Goal: Complete application form: Complete application form

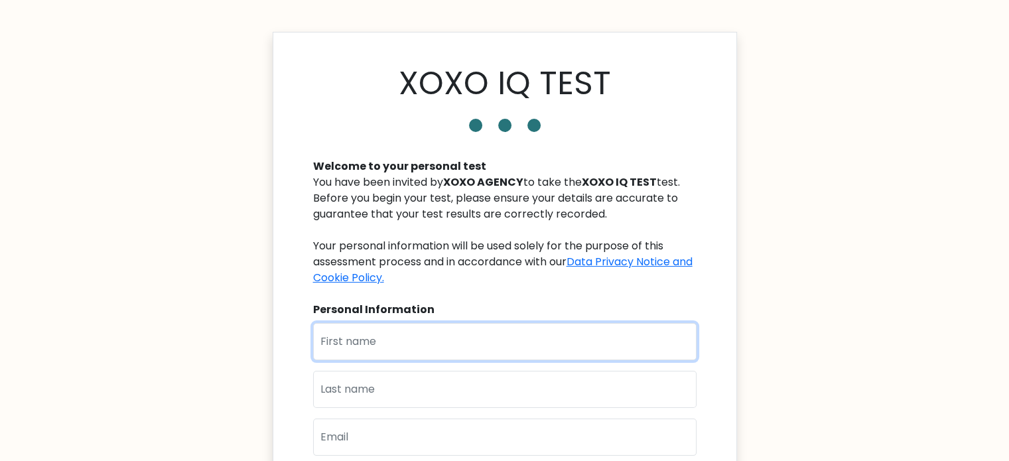
click at [414, 341] on input "text" at bounding box center [504, 341] width 383 height 37
type input "ritchmie"
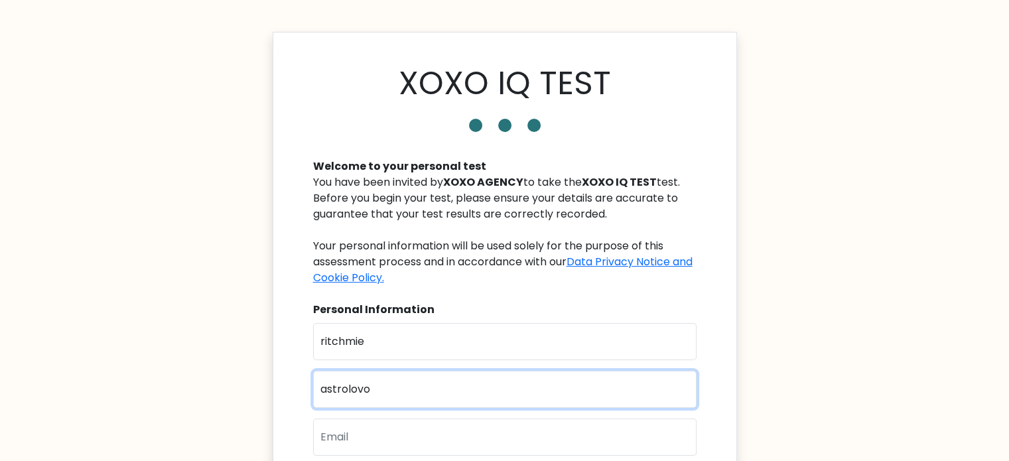
click at [363, 386] on input "astrolovo" at bounding box center [504, 389] width 383 height 37
type input "astrologo"
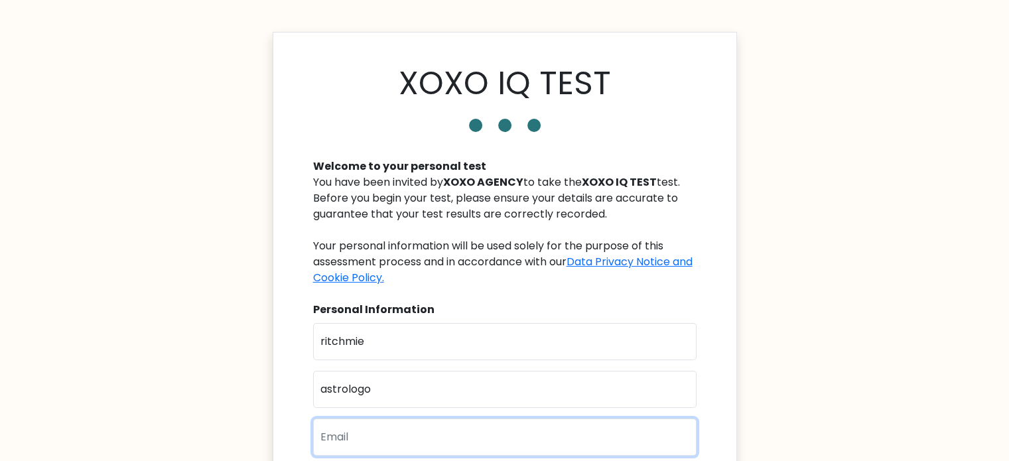
paste input "astrologomimi@gmail.com"
type input "astrologomimi@gmail.com"
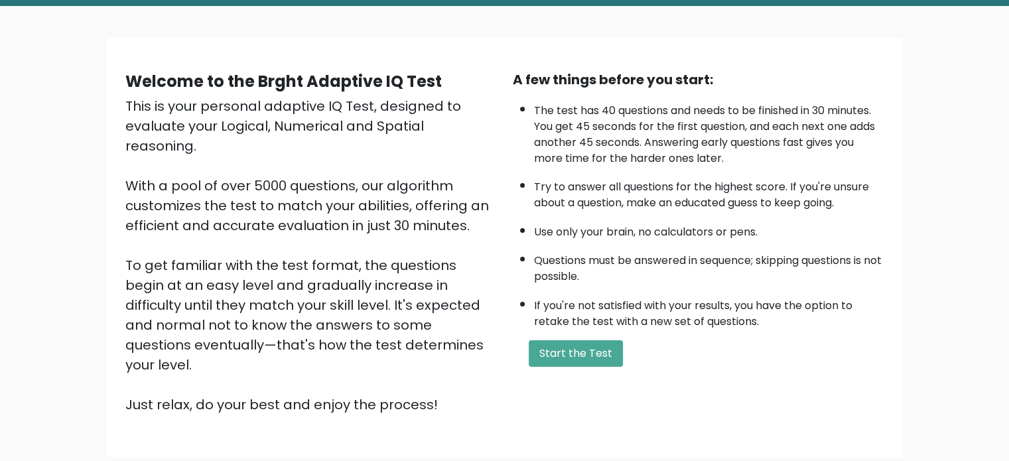
scroll to position [68, 0]
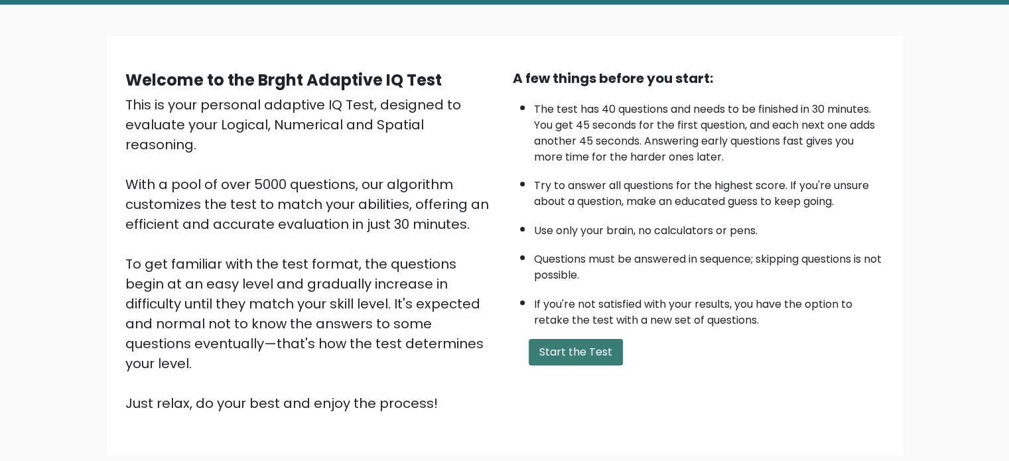
click at [578, 344] on button "Start the Test" at bounding box center [576, 352] width 94 height 27
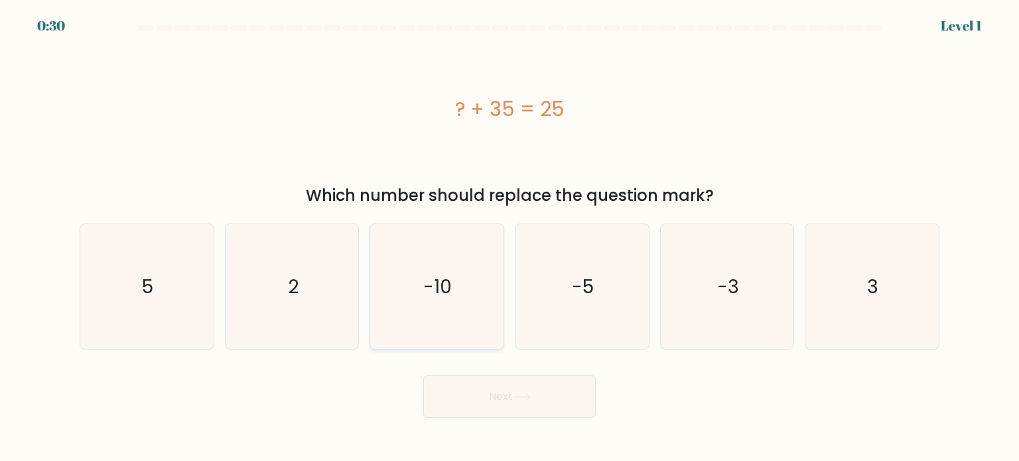
click at [423, 310] on icon "-10" at bounding box center [436, 286] width 125 height 125
click at [509, 237] on input "c. -10" at bounding box center [509, 234] width 1 height 7
radio input "true"
click at [460, 405] on button "Next" at bounding box center [509, 396] width 172 height 42
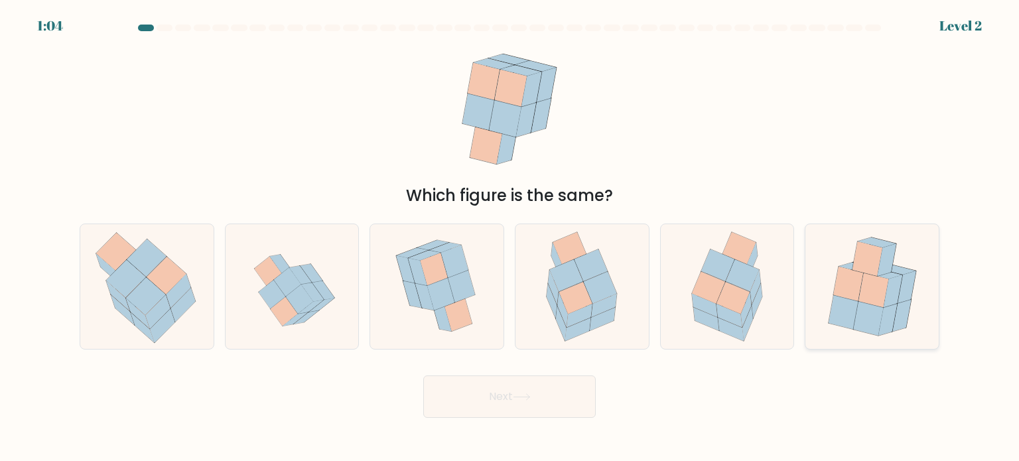
click at [878, 278] on icon at bounding box center [873, 290] width 30 height 34
click at [510, 237] on input "f." at bounding box center [509, 234] width 1 height 7
radio input "true"
click at [547, 407] on button "Next" at bounding box center [509, 396] width 172 height 42
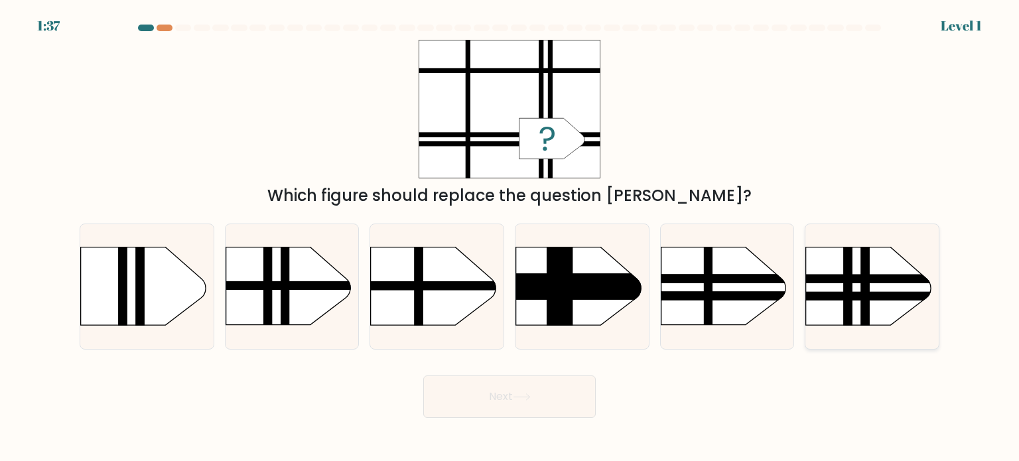
click at [840, 304] on rect at bounding box center [787, 229] width 346 height 263
click at [510, 237] on input "f." at bounding box center [509, 234] width 1 height 7
radio input "true"
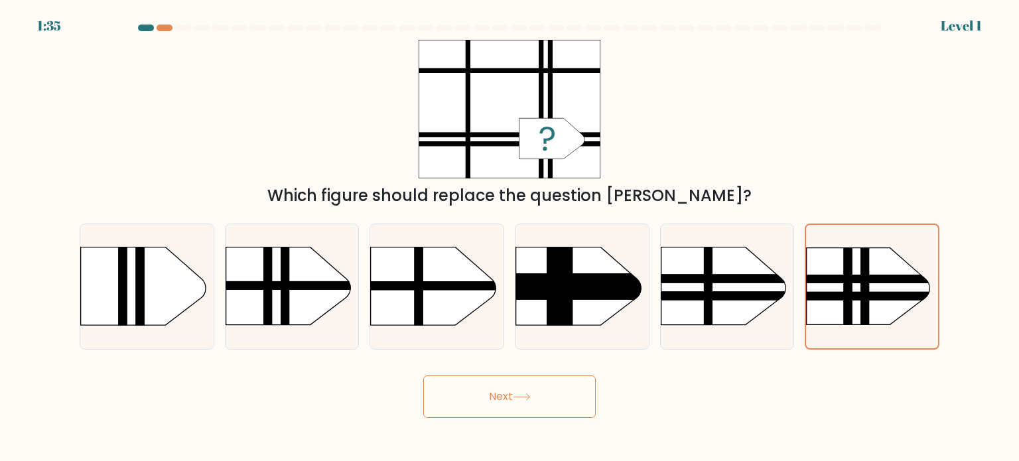
click at [575, 399] on button "Next" at bounding box center [509, 396] width 172 height 42
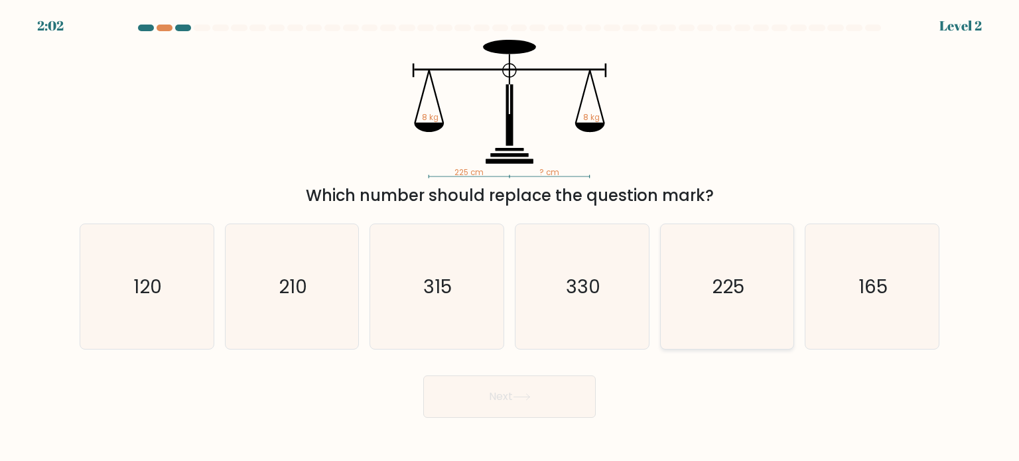
click at [726, 265] on icon "225" at bounding box center [727, 286] width 125 height 125
click at [510, 237] on input "e. 225" at bounding box center [509, 234] width 1 height 7
radio input "true"
drag, startPoint x: 508, startPoint y: 419, endPoint x: 527, endPoint y: 382, distance: 41.8
click at [527, 382] on body "2:00 Level 2" at bounding box center [509, 230] width 1019 height 461
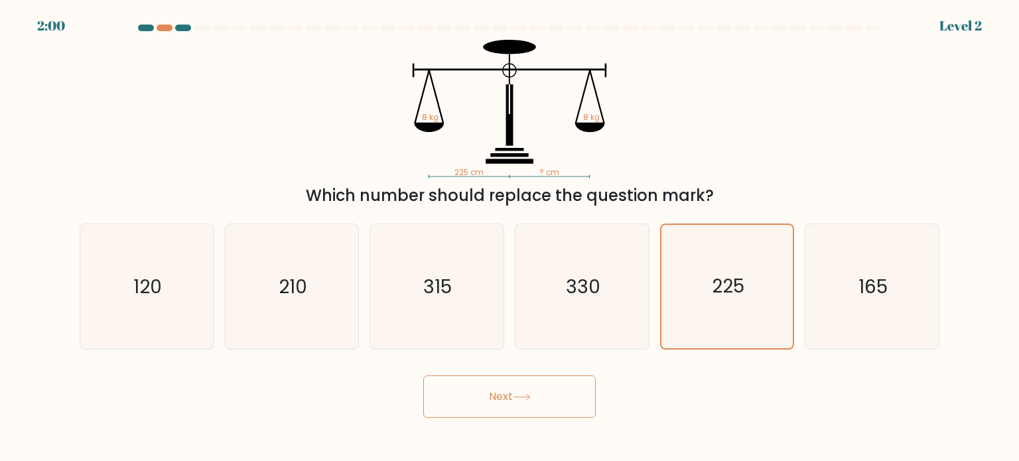
click at [527, 382] on button "Next" at bounding box center [509, 396] width 172 height 42
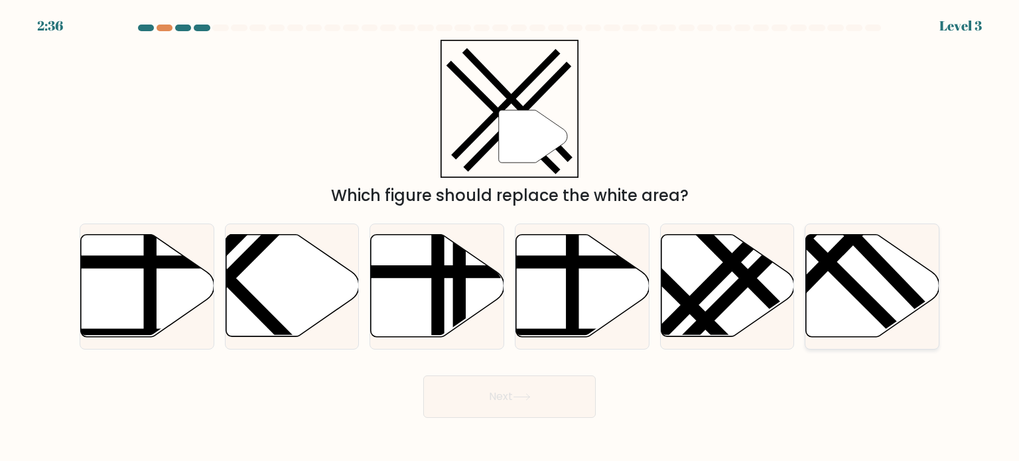
click at [855, 284] on line at bounding box center [814, 249] width 212 height 212
click at [510, 237] on input "f." at bounding box center [509, 234] width 1 height 7
radio input "true"
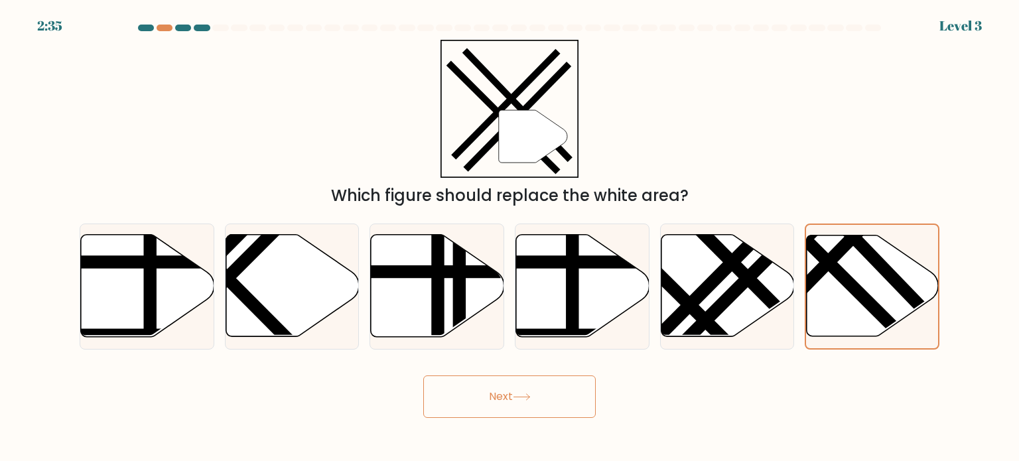
click at [527, 397] on icon at bounding box center [522, 396] width 18 height 7
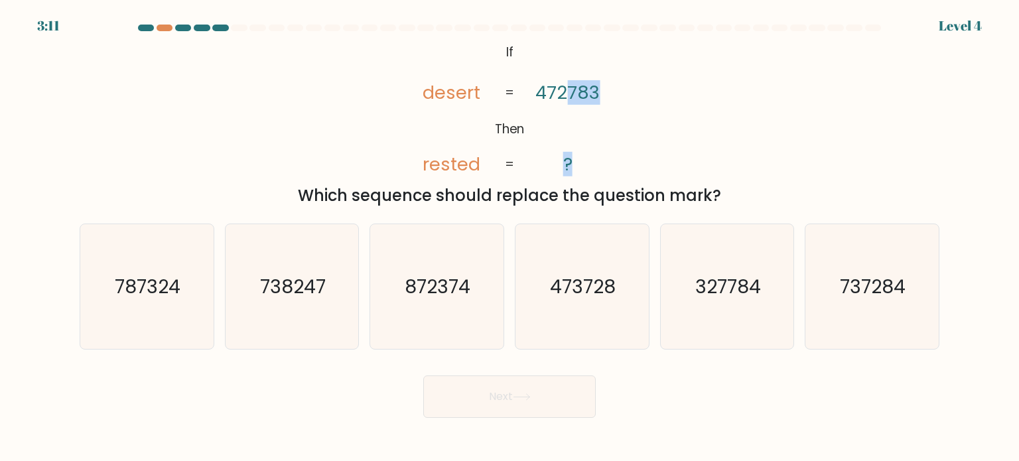
drag, startPoint x: 605, startPoint y: 159, endPoint x: 570, endPoint y: 119, distance: 52.2
click at [570, 119] on icon "@import url('https://fonts.googleapis.com/css?family=Abril+Fatface:400,100,100i…" at bounding box center [509, 109] width 224 height 139
click at [641, 127] on div "@import url('https://fonts.googleapis.com/css?family=Abril+Fatface:400,100,100i…" at bounding box center [510, 124] width 876 height 168
click at [474, 294] on icon "872374" at bounding box center [436, 286] width 125 height 125
click at [509, 237] on input "c. 872374" at bounding box center [509, 234] width 1 height 7
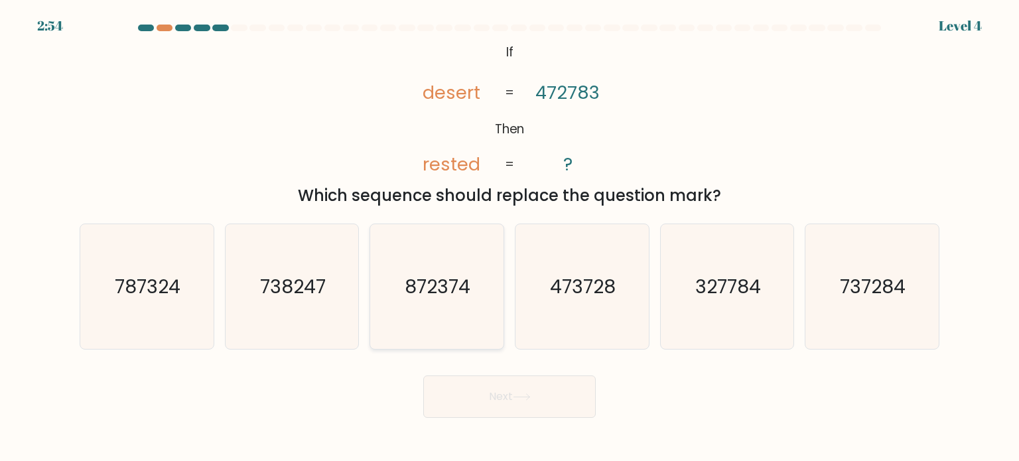
radio input "true"
click at [497, 403] on button "Next" at bounding box center [509, 396] width 172 height 42
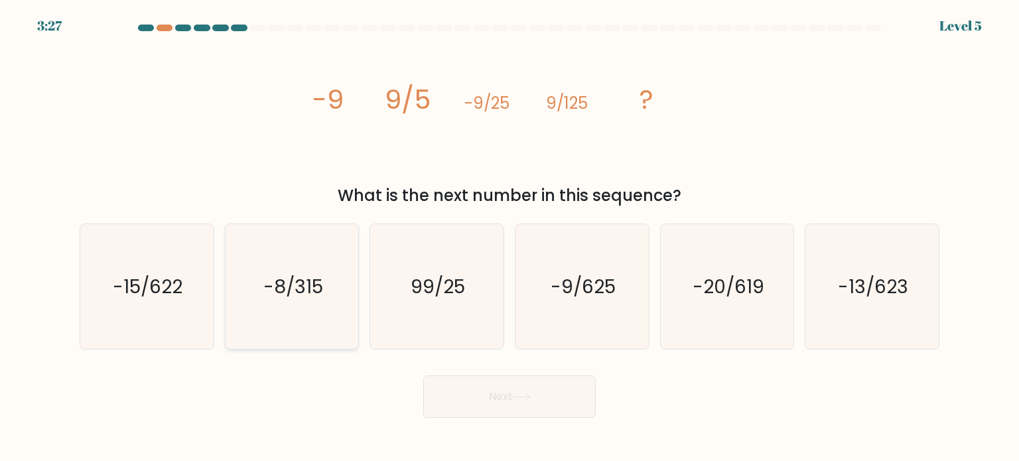
click at [294, 306] on icon "-8/315" at bounding box center [291, 286] width 125 height 125
click at [509, 237] on input "b. -8/315" at bounding box center [509, 234] width 1 height 7
radio input "true"
click at [583, 294] on text "-9/625" at bounding box center [583, 286] width 65 height 27
click at [510, 237] on input "d. -9/625" at bounding box center [509, 234] width 1 height 7
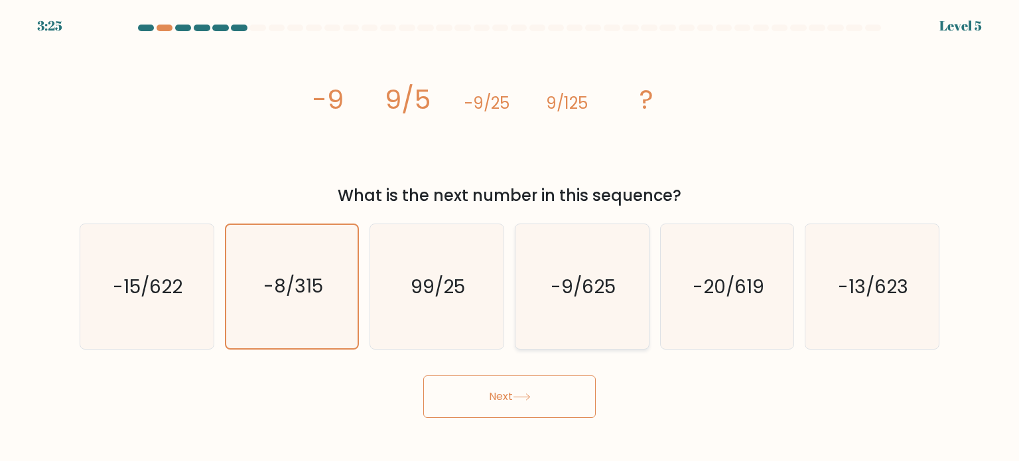
radio input "true"
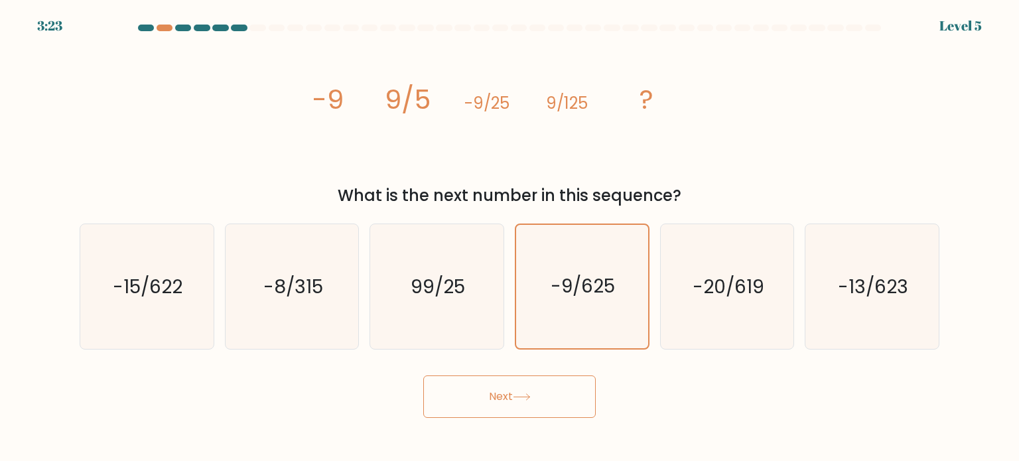
click at [542, 397] on button "Next" at bounding box center [509, 396] width 172 height 42
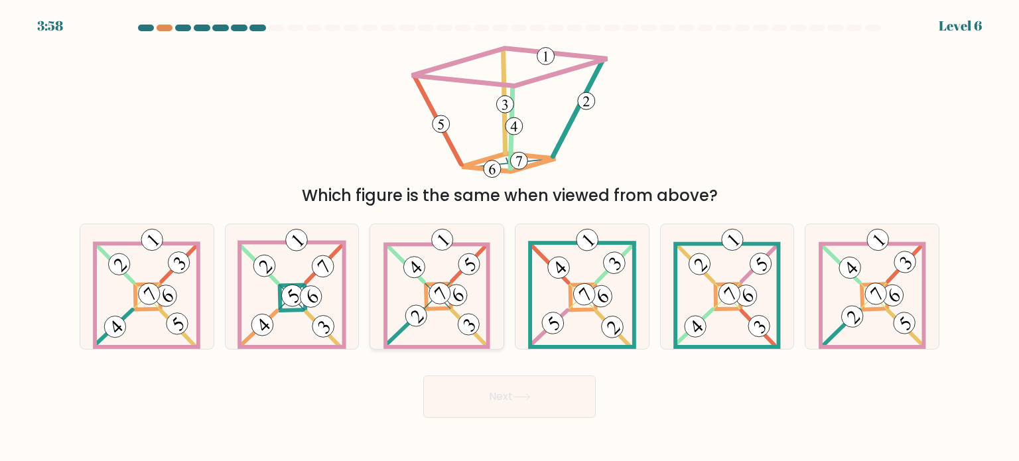
click at [430, 340] on icon at bounding box center [436, 286] width 107 height 125
click at [509, 237] on input "c." at bounding box center [509, 234] width 1 height 7
radio input "true"
click at [501, 392] on button "Next" at bounding box center [509, 396] width 172 height 42
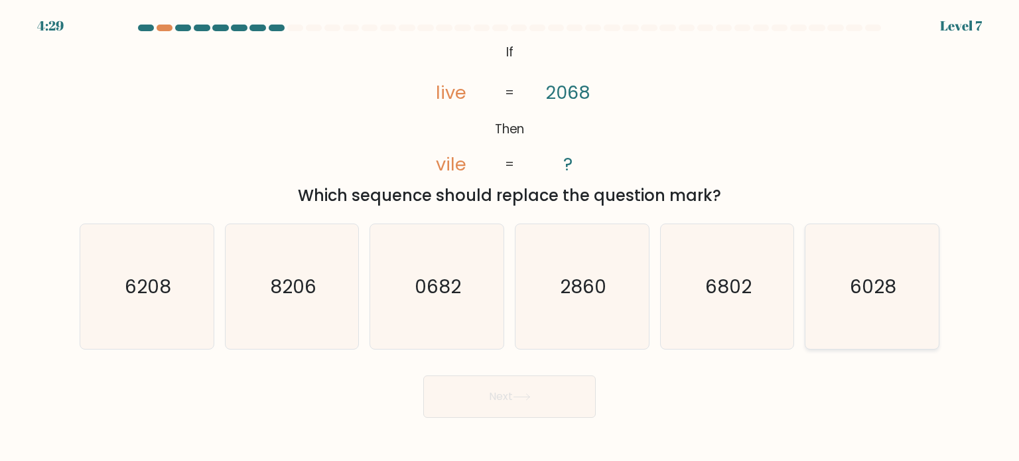
click at [883, 295] on text "6028" at bounding box center [873, 286] width 46 height 27
click at [510, 237] on input "f. 6028" at bounding box center [509, 234] width 1 height 7
radio input "true"
click at [494, 397] on button "Next" at bounding box center [509, 396] width 172 height 42
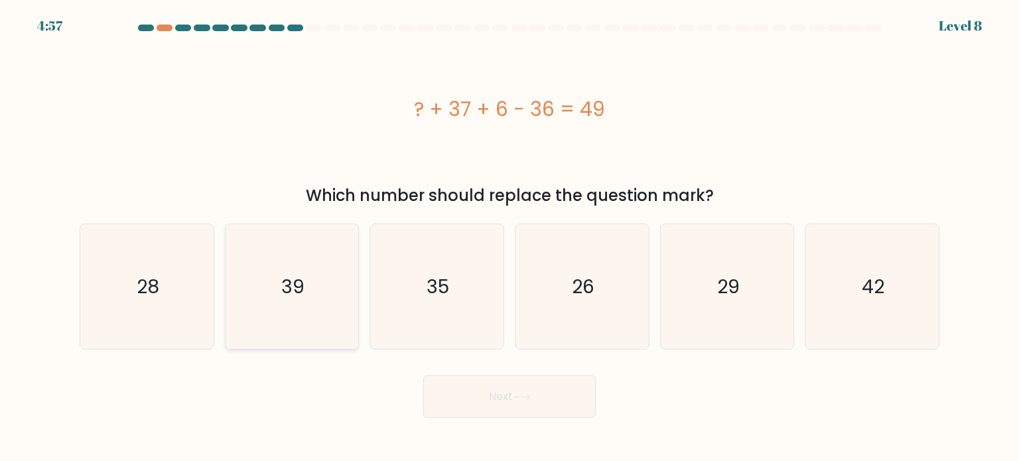
click at [291, 267] on icon "39" at bounding box center [291, 286] width 125 height 125
click at [509, 237] on input "b. 39" at bounding box center [509, 234] width 1 height 7
radio input "true"
click at [478, 420] on body "4:56 Level 8 a." at bounding box center [509, 230] width 1019 height 461
click at [490, 376] on button "Next" at bounding box center [509, 396] width 172 height 42
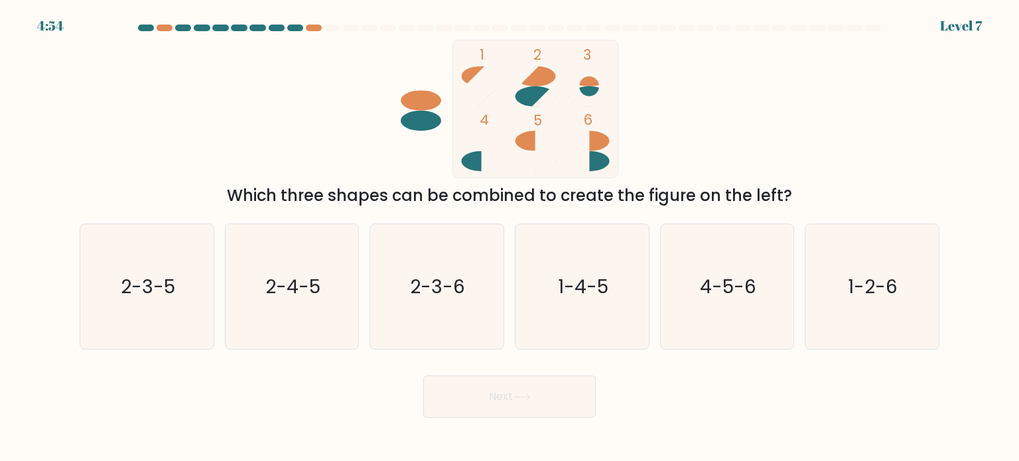
click at [489, 392] on button "Next" at bounding box center [509, 396] width 172 height 42
click at [320, 411] on div "Next" at bounding box center [510, 391] width 876 height 52
drag, startPoint x: 478, startPoint y: 294, endPoint x: 461, endPoint y: 318, distance: 29.5
click at [461, 318] on icon "2-3-6" at bounding box center [436, 286] width 125 height 125
click at [509, 237] on input "c. 2-3-6" at bounding box center [509, 234] width 1 height 7
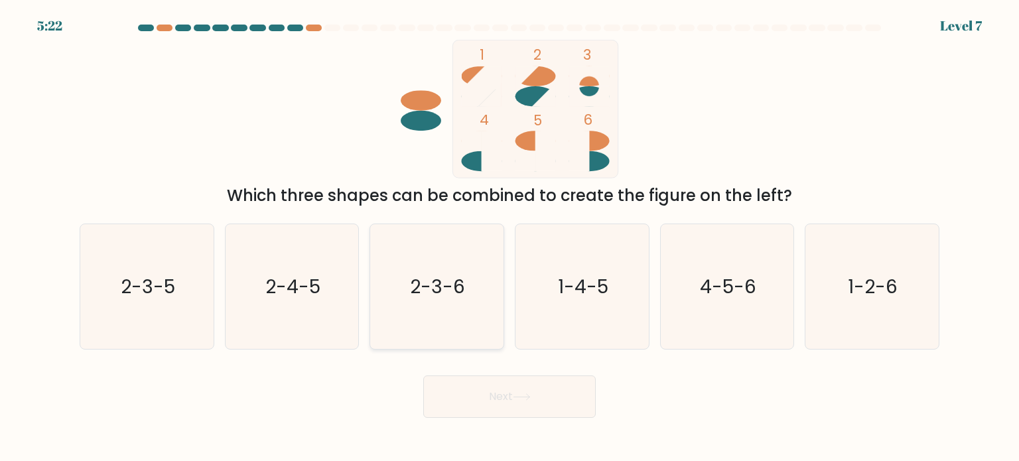
radio input "true"
click at [461, 318] on icon "2-3-6" at bounding box center [436, 286] width 123 height 123
click at [509, 237] on input "c. 2-3-6" at bounding box center [509, 234] width 1 height 7
click at [499, 403] on button "Next" at bounding box center [509, 396] width 172 height 42
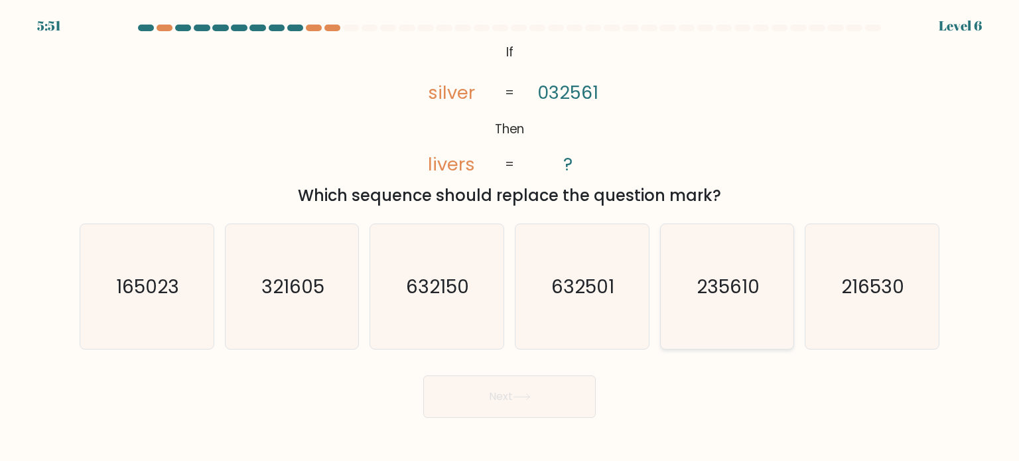
click at [704, 305] on icon "235610" at bounding box center [727, 286] width 125 height 125
click at [510, 237] on input "e. 235610" at bounding box center [509, 234] width 1 height 7
radio input "true"
click at [497, 401] on button "Next" at bounding box center [509, 396] width 172 height 42
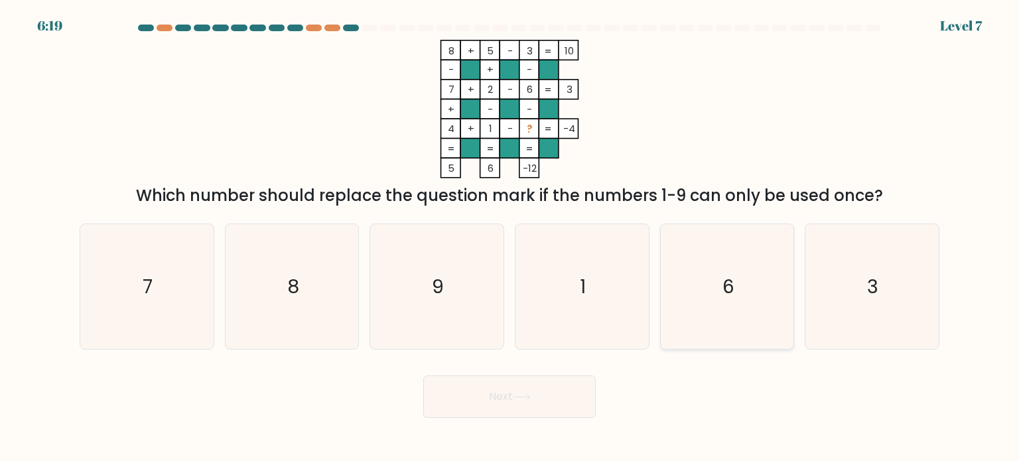
click at [716, 275] on icon "6" at bounding box center [727, 286] width 125 height 125
click at [510, 237] on input "e. 6" at bounding box center [509, 234] width 1 height 7
radio input "true"
click at [507, 399] on button "Next" at bounding box center [509, 396] width 172 height 42
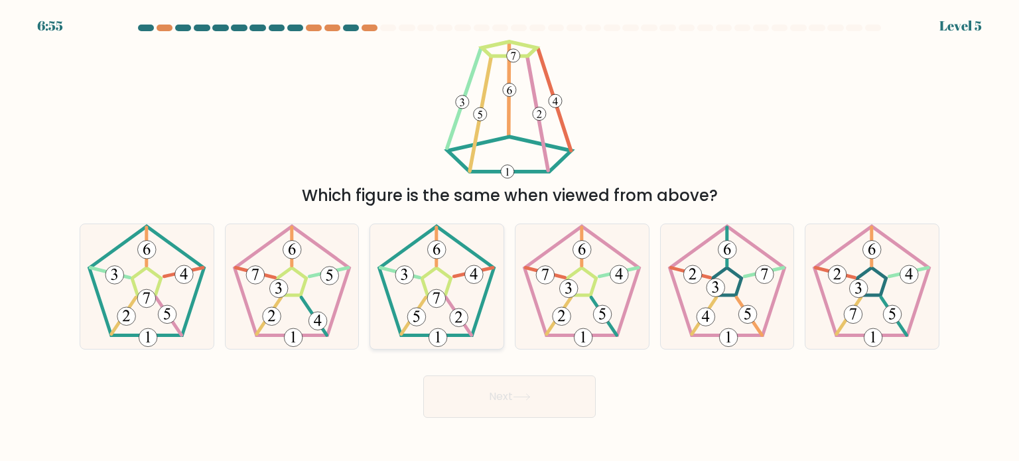
click at [437, 300] on icon at bounding box center [436, 298] width 7 height 11
click at [509, 237] on input "c." at bounding box center [509, 234] width 1 height 7
radio input "true"
click at [470, 391] on button "Next" at bounding box center [509, 396] width 172 height 42
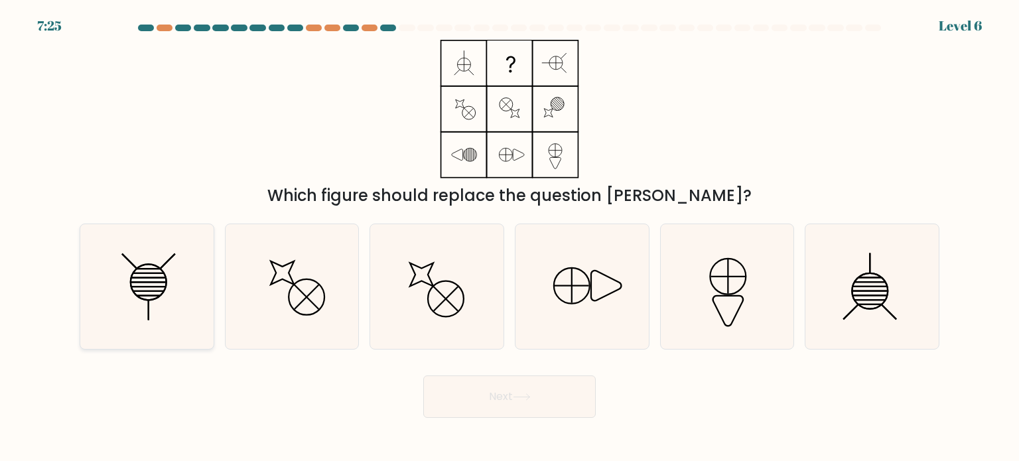
click at [163, 281] on icon at bounding box center [146, 286] width 125 height 125
click at [509, 237] on input "a." at bounding box center [509, 234] width 1 height 7
radio input "true"
click at [523, 395] on icon at bounding box center [522, 396] width 18 height 7
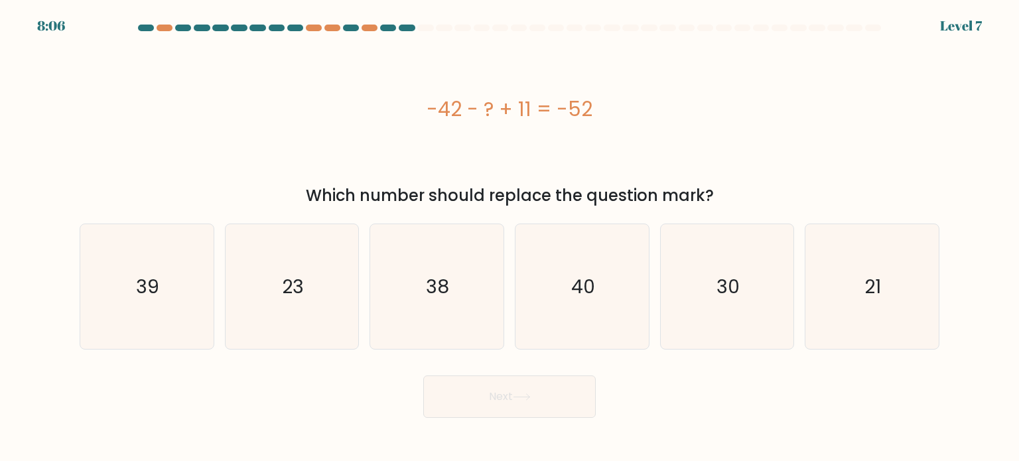
click at [523, 395] on icon at bounding box center [522, 396] width 18 height 7
click at [605, 278] on icon "40" at bounding box center [581, 286] width 125 height 125
click at [510, 237] on input "d. 40" at bounding box center [509, 234] width 1 height 7
radio input "true"
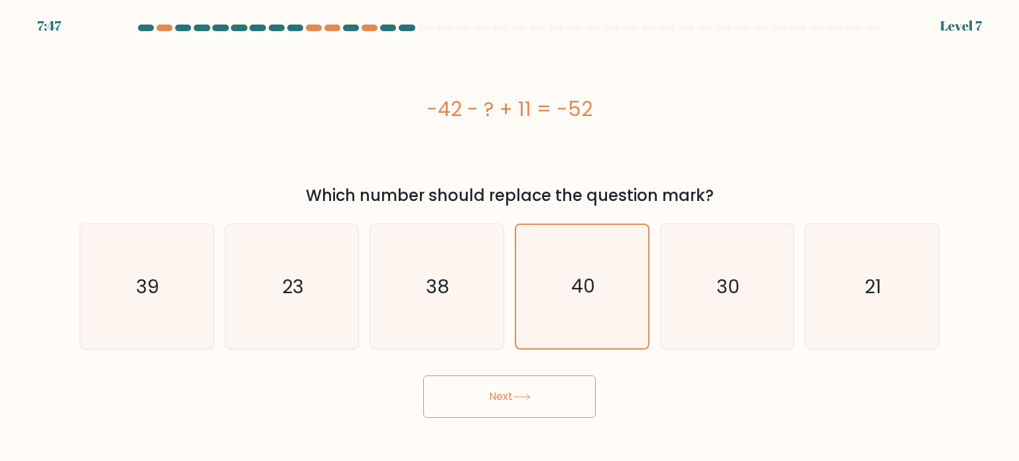
click at [525, 383] on button "Next" at bounding box center [509, 396] width 172 height 42
click at [503, 395] on button "Next" at bounding box center [509, 396] width 172 height 42
click at [523, 399] on icon at bounding box center [522, 396] width 18 height 7
click at [566, 405] on button "Next" at bounding box center [509, 396] width 172 height 42
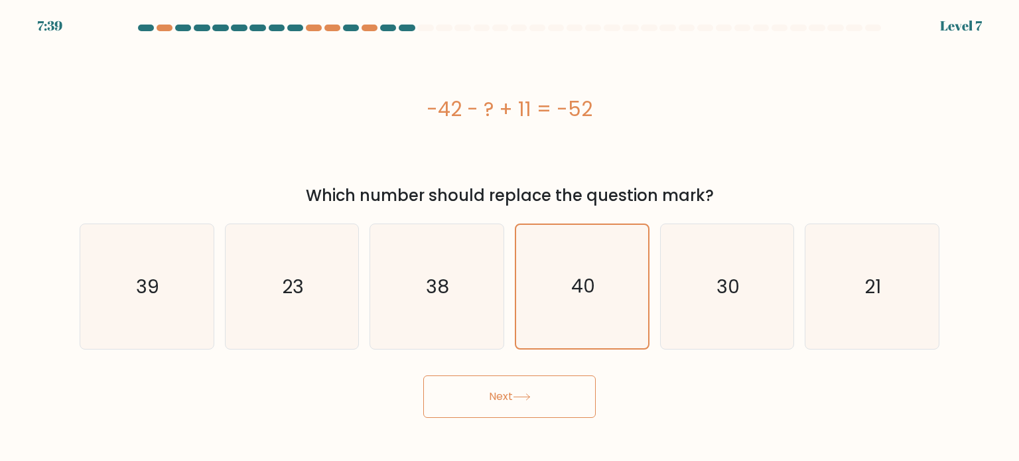
click at [566, 405] on button "Next" at bounding box center [509, 396] width 172 height 42
click at [705, 328] on icon "30" at bounding box center [727, 286] width 125 height 125
click at [510, 237] on input "e. 30" at bounding box center [509, 234] width 1 height 7
radio input "true"
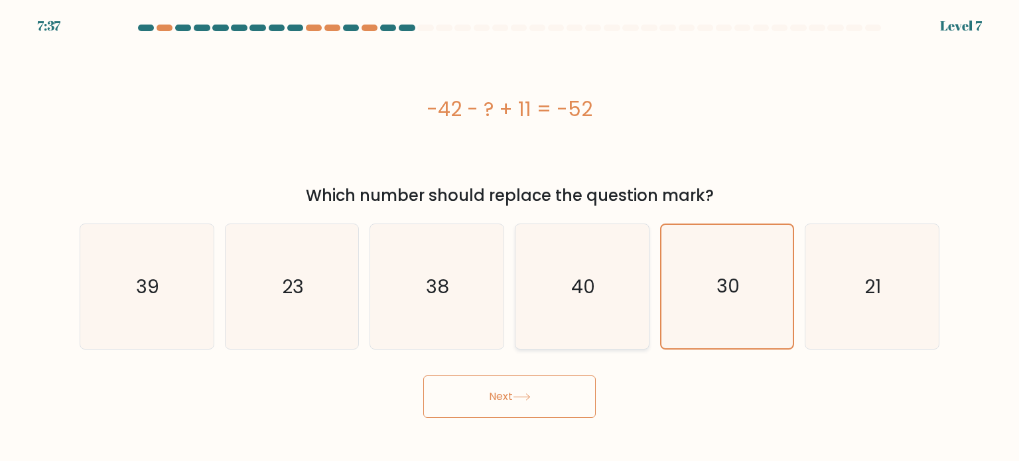
click at [544, 298] on icon "40" at bounding box center [581, 286] width 125 height 125
click at [510, 237] on input "d. 40" at bounding box center [509, 234] width 1 height 7
radio input "true"
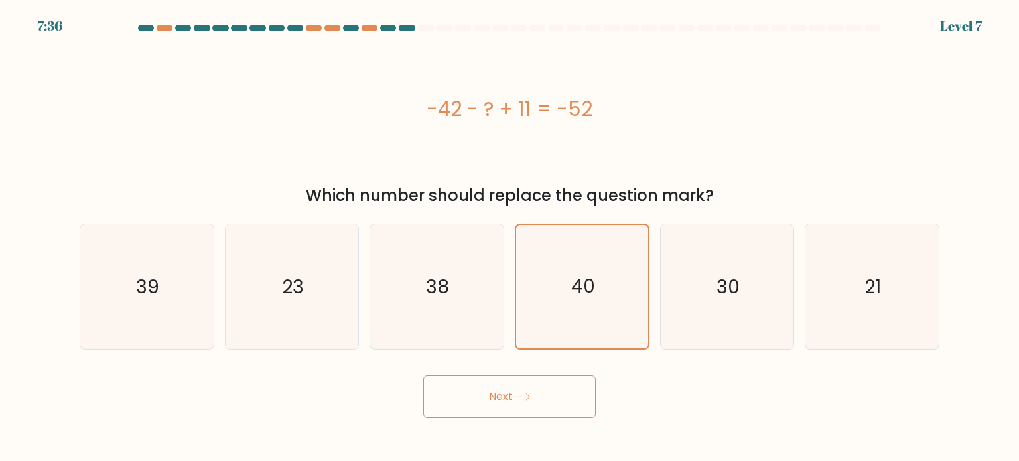
click at [522, 403] on button "Next" at bounding box center [509, 396] width 172 height 42
click at [457, 293] on icon "38" at bounding box center [436, 286] width 125 height 125
click at [509, 237] on input "c. 38" at bounding box center [509, 234] width 1 height 7
radio input "true"
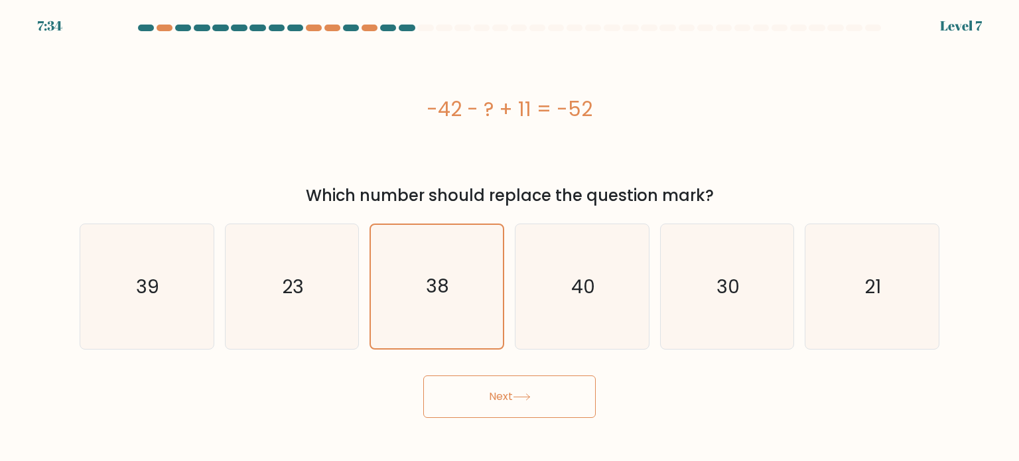
click at [506, 412] on button "Next" at bounding box center [509, 396] width 172 height 42
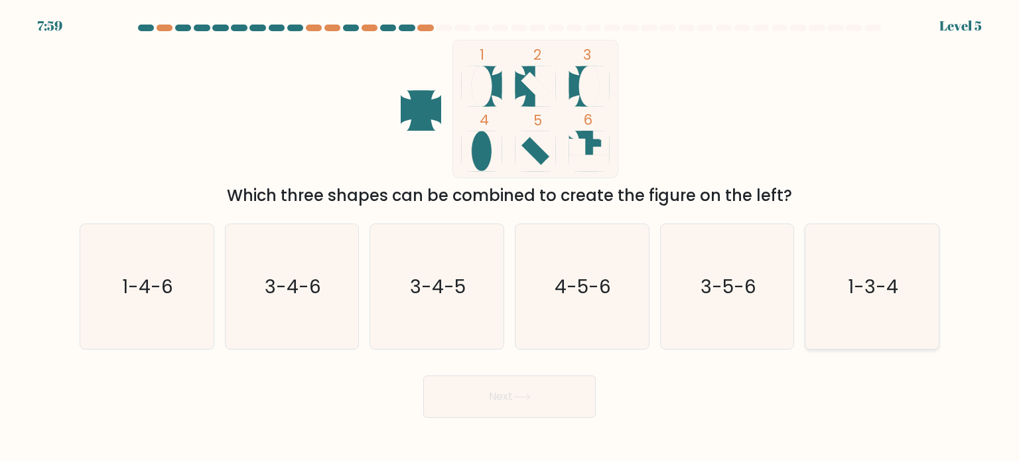
click at [859, 328] on icon "1-3-4" at bounding box center [871, 286] width 125 height 125
click at [510, 237] on input "f. 1-3-4" at bounding box center [509, 234] width 1 height 7
radio input "true"
click at [548, 392] on button "Next" at bounding box center [509, 396] width 172 height 42
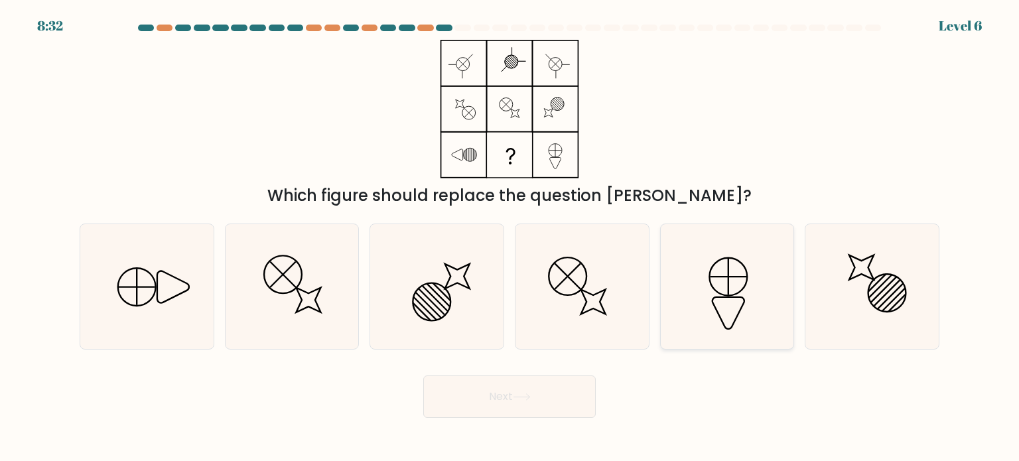
click at [731, 283] on icon at bounding box center [727, 286] width 125 height 125
click at [510, 237] on input "e." at bounding box center [509, 234] width 1 height 7
radio input "true"
click at [151, 304] on icon at bounding box center [146, 286] width 125 height 125
click at [509, 237] on input "a." at bounding box center [509, 234] width 1 height 7
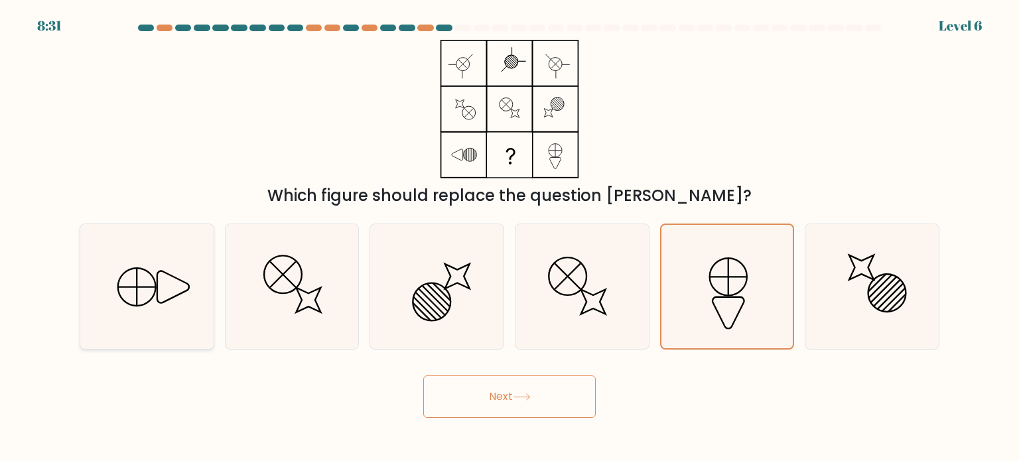
radio input "true"
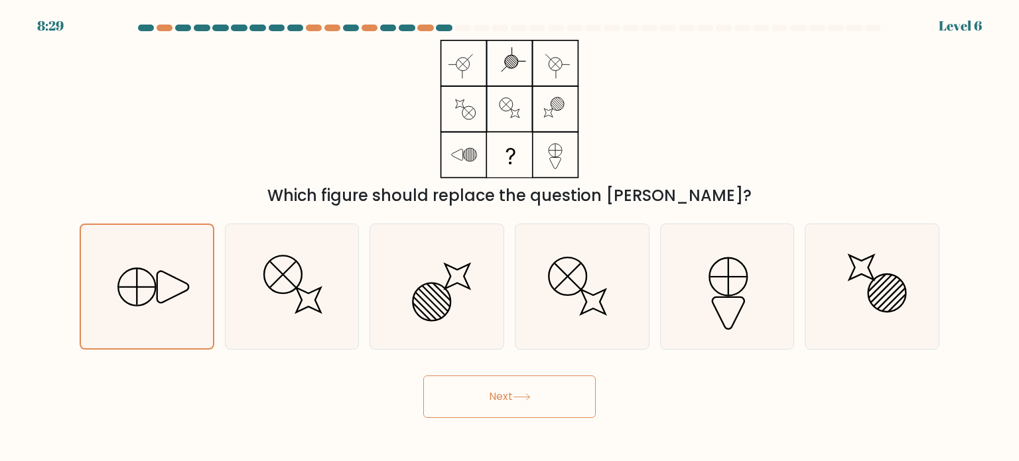
click at [489, 395] on button "Next" at bounding box center [509, 396] width 172 height 42
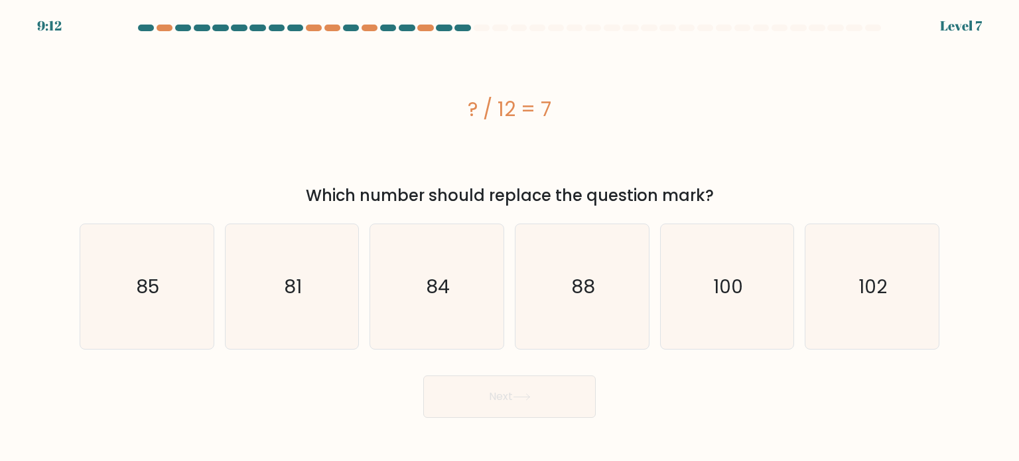
click at [493, 122] on div "? / 12 = 7" at bounding box center [510, 109] width 860 height 30
click at [598, 295] on icon "88" at bounding box center [581, 286] width 125 height 125
click at [510, 237] on input "d. 88" at bounding box center [509, 234] width 1 height 7
radio input "true"
click at [529, 391] on button "Next" at bounding box center [509, 396] width 172 height 42
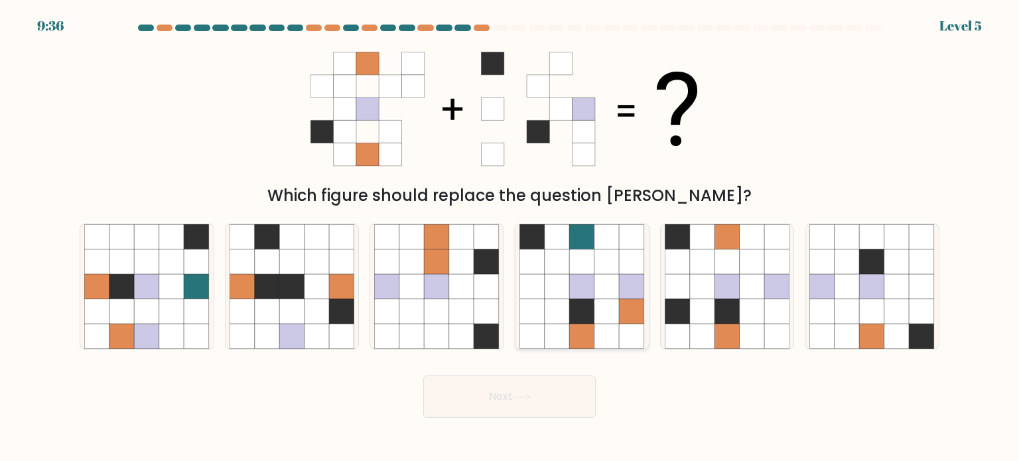
click at [581, 303] on icon at bounding box center [582, 310] width 25 height 25
click at [510, 237] on input "d." at bounding box center [509, 234] width 1 height 7
radio input "true"
click at [545, 387] on button "Next" at bounding box center [509, 396] width 172 height 42
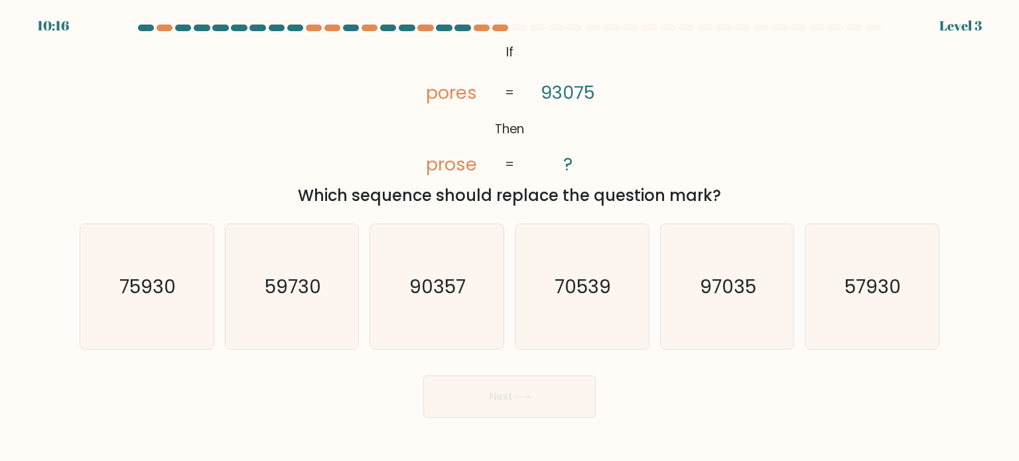
click at [551, 98] on tspan "93075" at bounding box center [568, 92] width 54 height 25
click at [430, 278] on text "90357" at bounding box center [438, 286] width 56 height 27
click at [509, 237] on input "c. 90357" at bounding box center [509, 234] width 1 height 7
radio input "true"
click at [488, 387] on button "Next" at bounding box center [509, 396] width 172 height 42
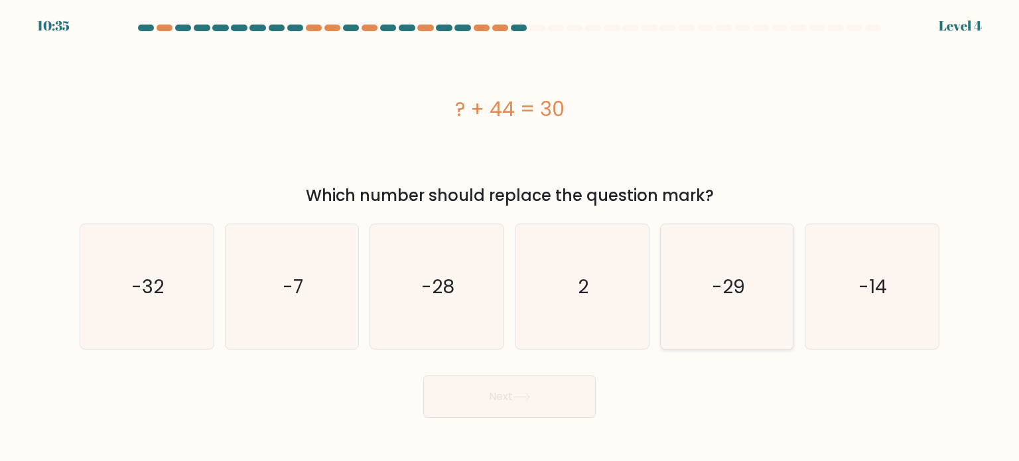
click at [726, 306] on icon "-29" at bounding box center [727, 286] width 125 height 125
click at [510, 237] on input "e. -29" at bounding box center [509, 234] width 1 height 7
radio input "true"
click at [554, 384] on button "Next" at bounding box center [509, 396] width 172 height 42
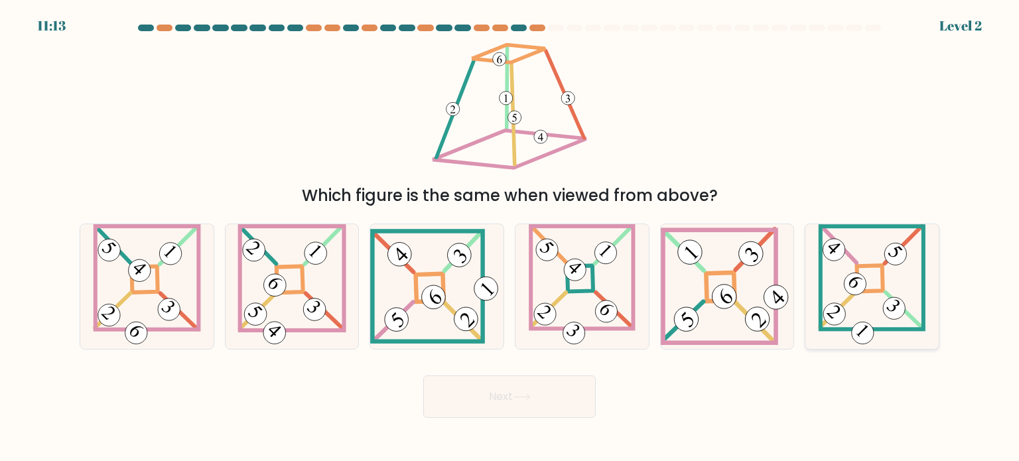
click at [830, 287] on icon at bounding box center [871, 286] width 107 height 125
click at [510, 237] on input "f." at bounding box center [509, 234] width 1 height 7
radio input "true"
click at [538, 394] on button "Next" at bounding box center [509, 396] width 172 height 42
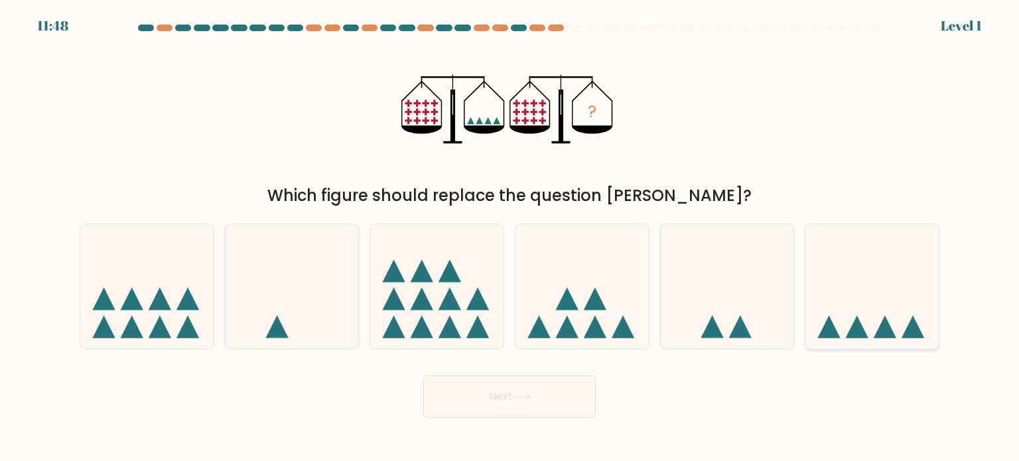
click at [880, 327] on icon at bounding box center [885, 326] width 23 height 23
click at [510, 237] on input "f." at bounding box center [509, 234] width 1 height 7
radio input "true"
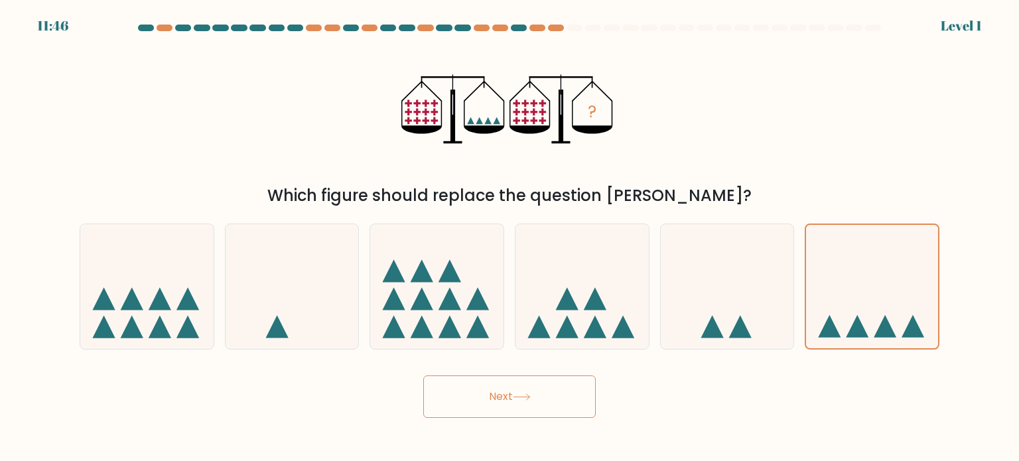
click at [541, 397] on button "Next" at bounding box center [509, 396] width 172 height 42
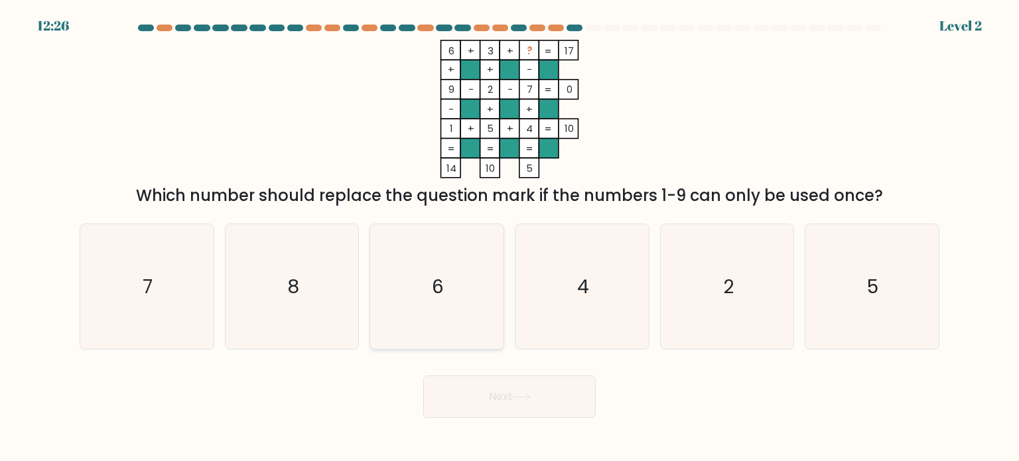
click at [453, 249] on icon "6" at bounding box center [436, 286] width 125 height 125
click at [509, 237] on input "c. 6" at bounding box center [509, 234] width 1 height 7
radio input "true"
click at [495, 389] on button "Next" at bounding box center [509, 396] width 172 height 42
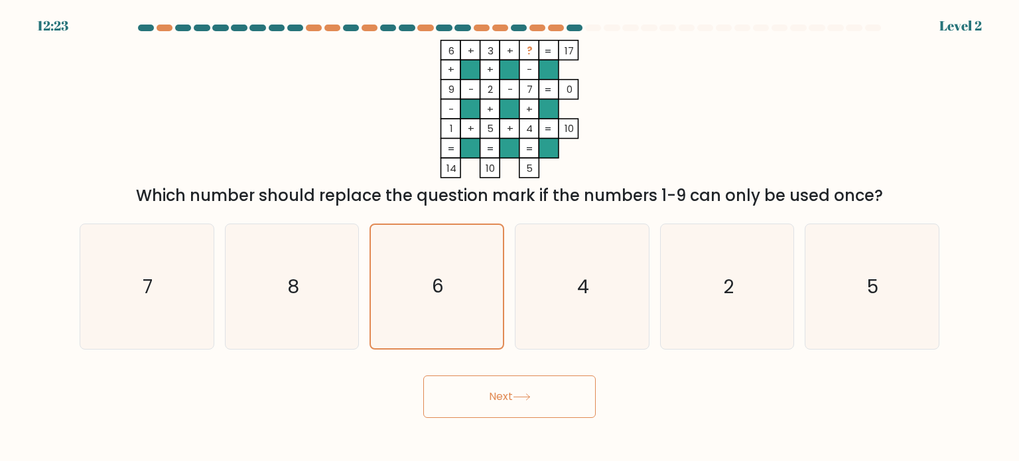
click at [560, 397] on button "Next" at bounding box center [509, 396] width 172 height 42
click at [570, 287] on icon "4" at bounding box center [581, 286] width 125 height 125
click at [510, 237] on input "d. 4" at bounding box center [509, 234] width 1 height 7
radio input "true"
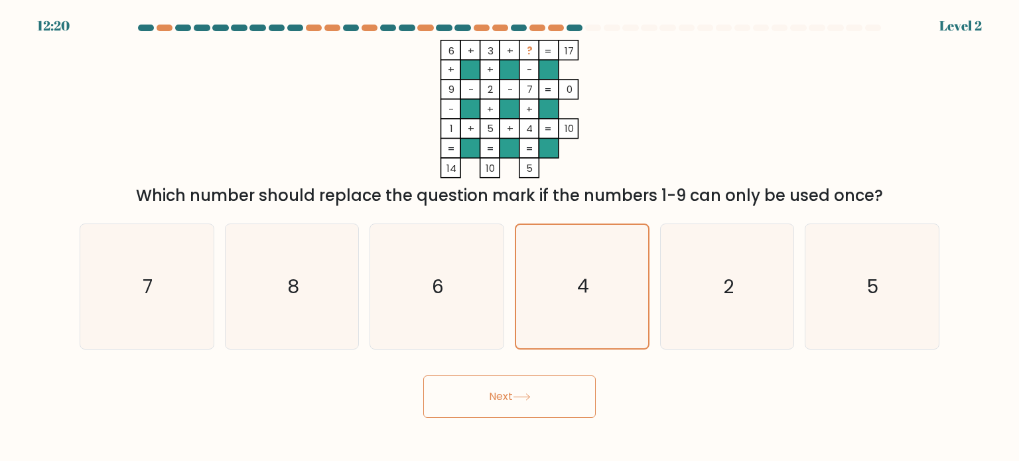
click at [512, 389] on button "Next" at bounding box center [509, 396] width 172 height 42
click at [462, 275] on icon "6" at bounding box center [436, 286] width 125 height 125
click at [509, 237] on input "c. 6" at bounding box center [509, 234] width 1 height 7
radio input "true"
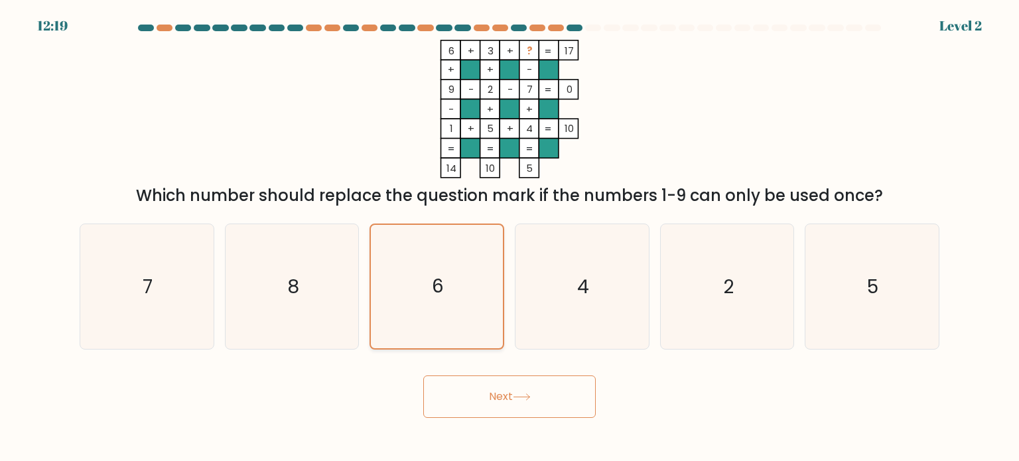
click at [462, 275] on icon "6" at bounding box center [436, 286] width 123 height 123
click at [509, 237] on input "c. 6" at bounding box center [509, 234] width 1 height 7
click at [462, 275] on icon "6" at bounding box center [436, 286] width 123 height 123
click at [509, 237] on input "c. 6" at bounding box center [509, 234] width 1 height 7
click at [462, 275] on icon "6" at bounding box center [436, 286] width 123 height 123
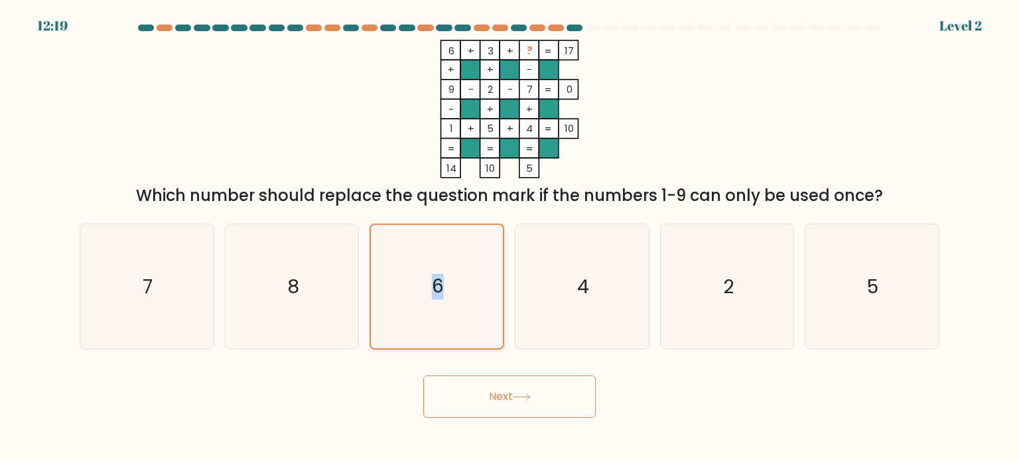
click at [509, 237] on input "c. 6" at bounding box center [509, 234] width 1 height 7
click at [473, 404] on button "Next" at bounding box center [509, 396] width 172 height 42
drag, startPoint x: 473, startPoint y: 404, endPoint x: 562, endPoint y: 394, distance: 89.4
click at [562, 394] on button "Next" at bounding box center [509, 396] width 172 height 42
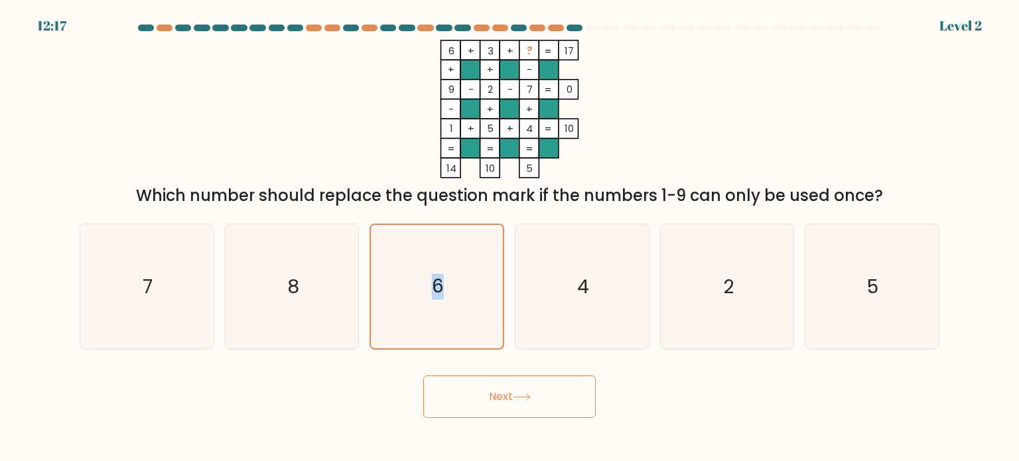
click at [562, 394] on button "Next" at bounding box center [509, 396] width 172 height 42
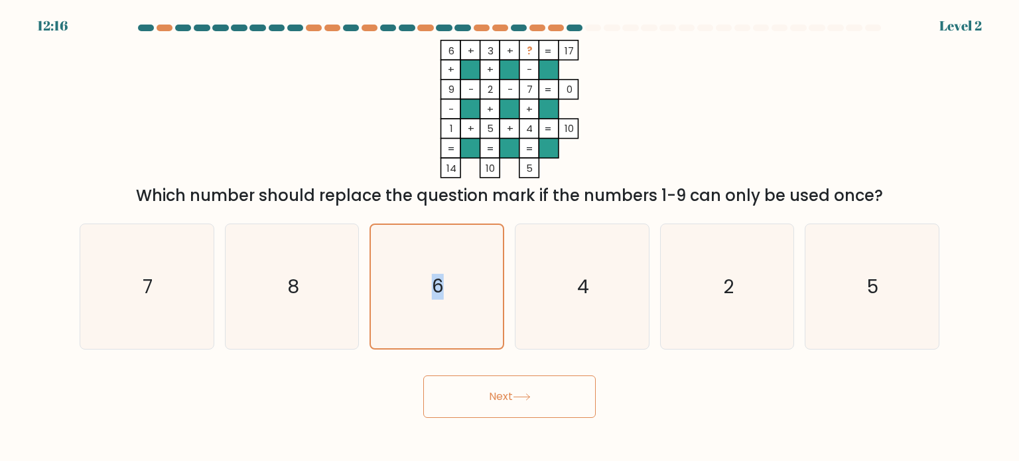
click at [562, 394] on button "Next" at bounding box center [509, 396] width 172 height 42
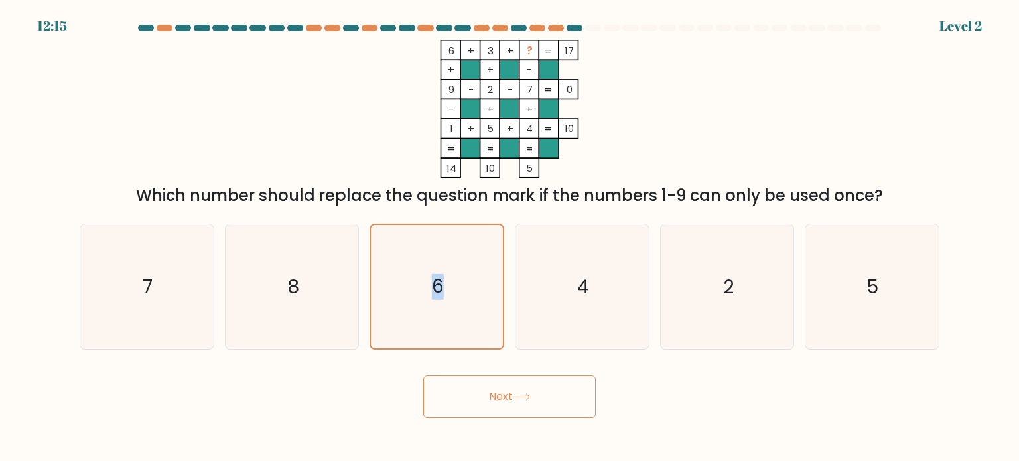
click at [562, 394] on button "Next" at bounding box center [509, 396] width 172 height 42
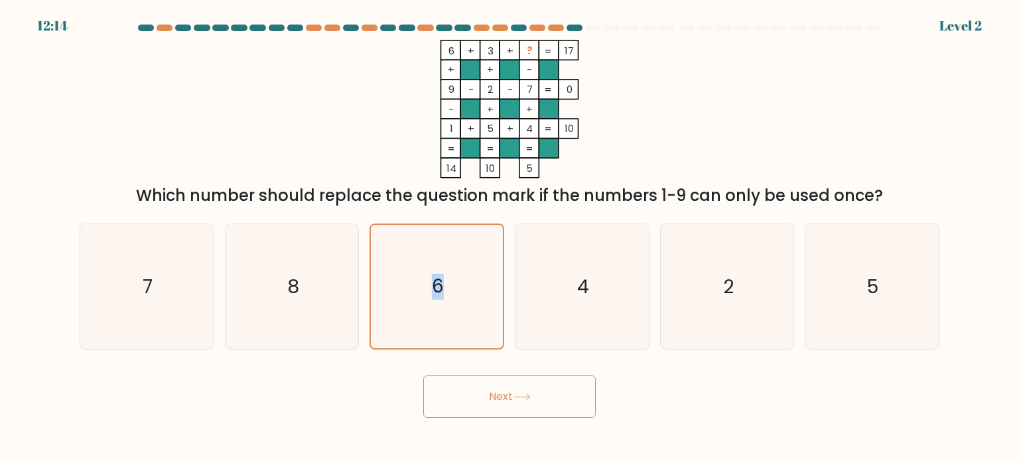
click at [562, 394] on button "Next" at bounding box center [509, 396] width 172 height 42
click at [781, 249] on icon "2" at bounding box center [727, 286] width 125 height 125
click at [510, 237] on input "e. 2" at bounding box center [509, 234] width 1 height 7
radio input "true"
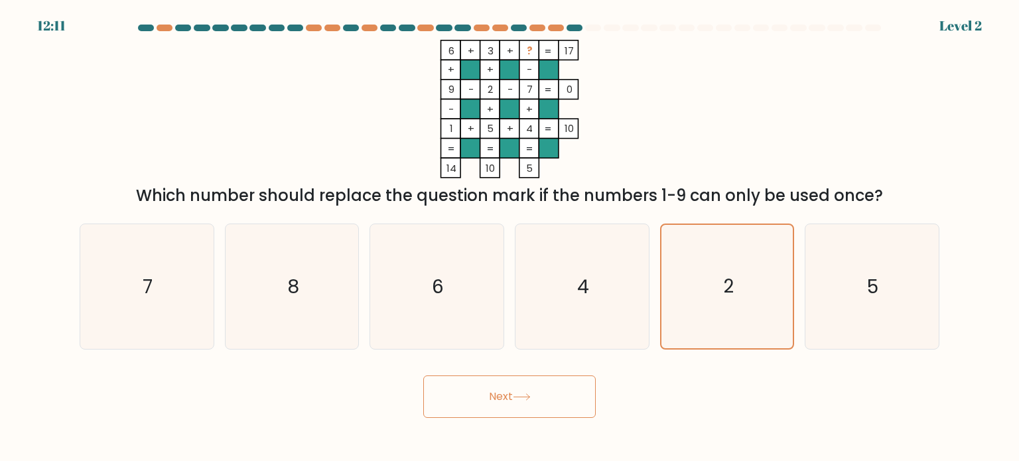
click at [562, 397] on button "Next" at bounding box center [509, 396] width 172 height 42
click at [883, 246] on icon "5" at bounding box center [871, 286] width 125 height 125
click at [510, 237] on input "f. 5" at bounding box center [509, 234] width 1 height 7
radio input "true"
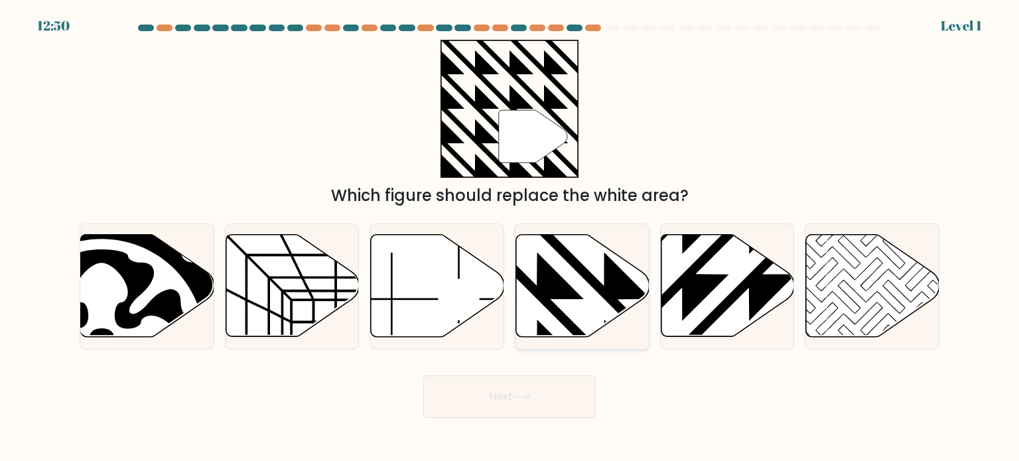
click at [564, 279] on icon at bounding box center [582, 286] width 133 height 102
click at [510, 237] on input "d." at bounding box center [509, 234] width 1 height 7
radio input "true"
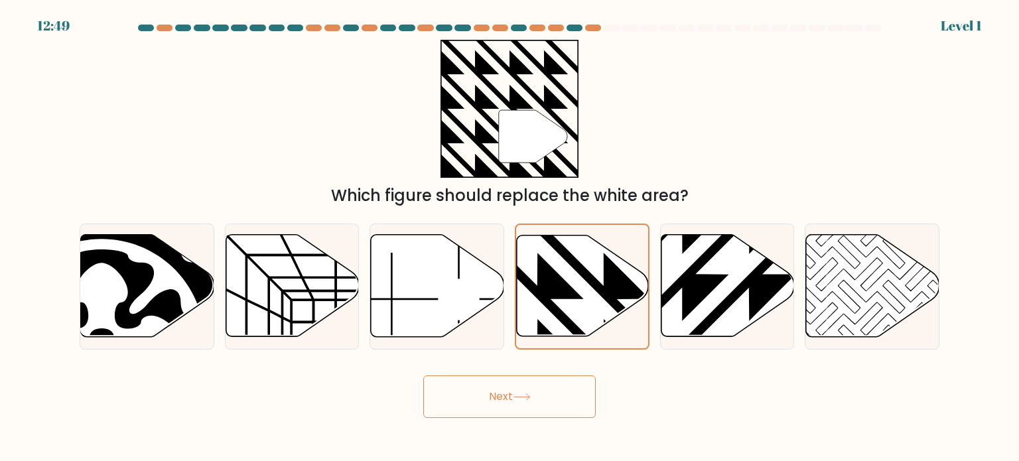
click at [507, 384] on button "Next" at bounding box center [509, 396] width 172 height 42
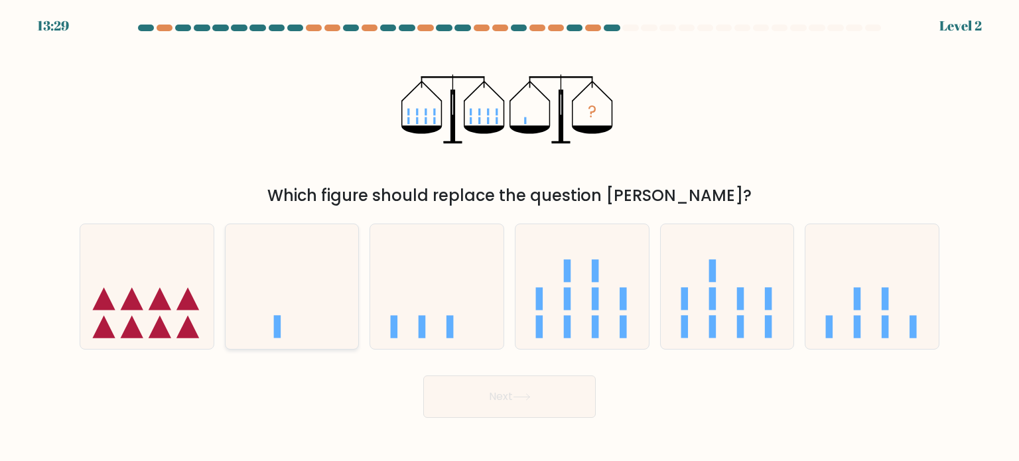
click at [340, 323] on icon at bounding box center [292, 286] width 133 height 110
click at [509, 237] on input "b." at bounding box center [509, 234] width 1 height 7
radio input "true"
click at [472, 389] on button "Next" at bounding box center [509, 396] width 172 height 42
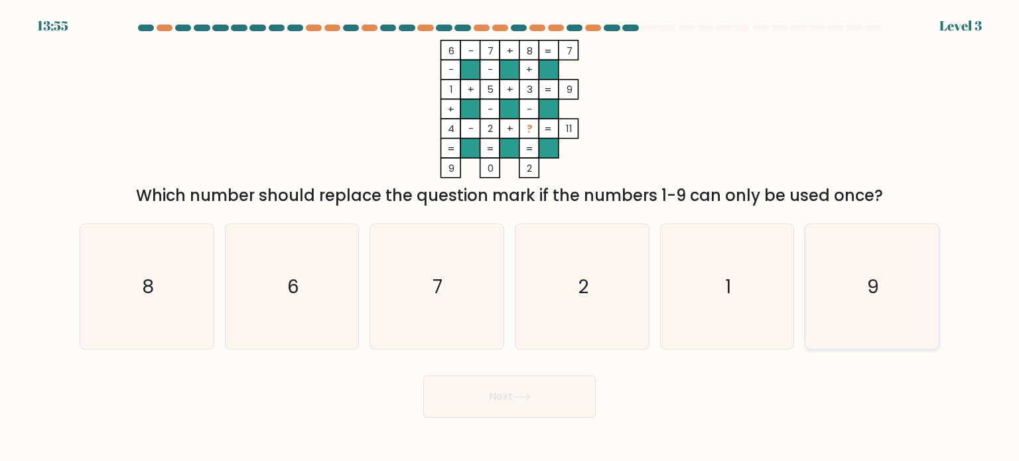
click at [911, 293] on icon "9" at bounding box center [871, 286] width 125 height 125
click at [510, 237] on input "f. 9" at bounding box center [509, 234] width 1 height 7
radio input "true"
click at [547, 401] on button "Next" at bounding box center [509, 396] width 172 height 42
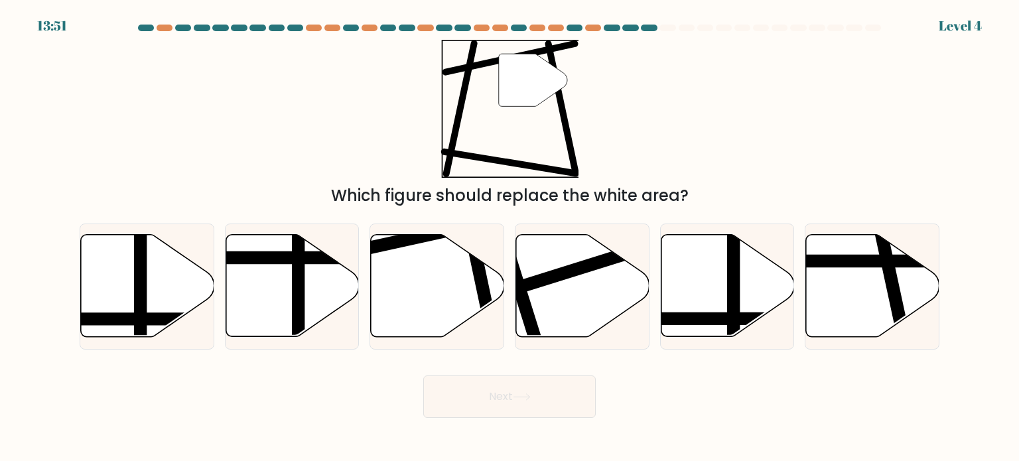
click at [547, 401] on button "Next" at bounding box center [509, 396] width 172 height 42
click at [433, 314] on icon at bounding box center [437, 286] width 133 height 102
click at [509, 237] on input "c." at bounding box center [509, 234] width 1 height 7
radio input "true"
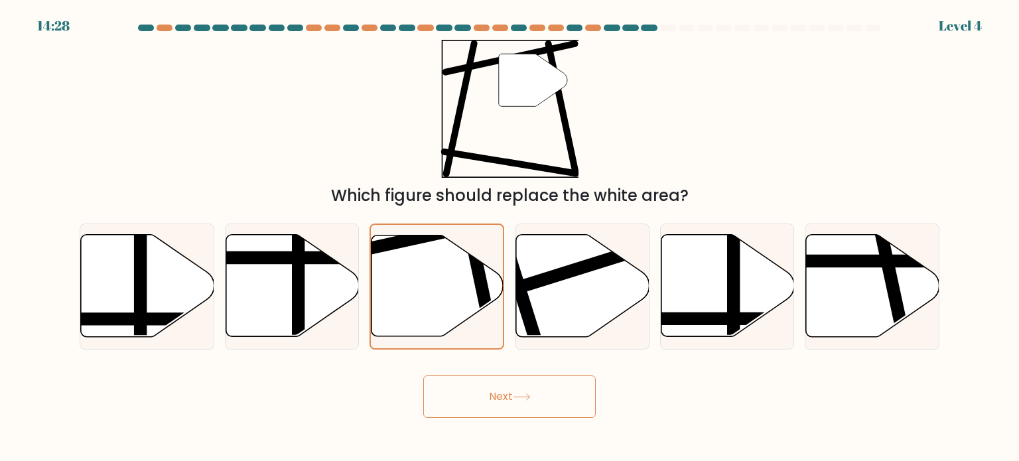
click at [505, 397] on button "Next" at bounding box center [509, 396] width 172 height 42
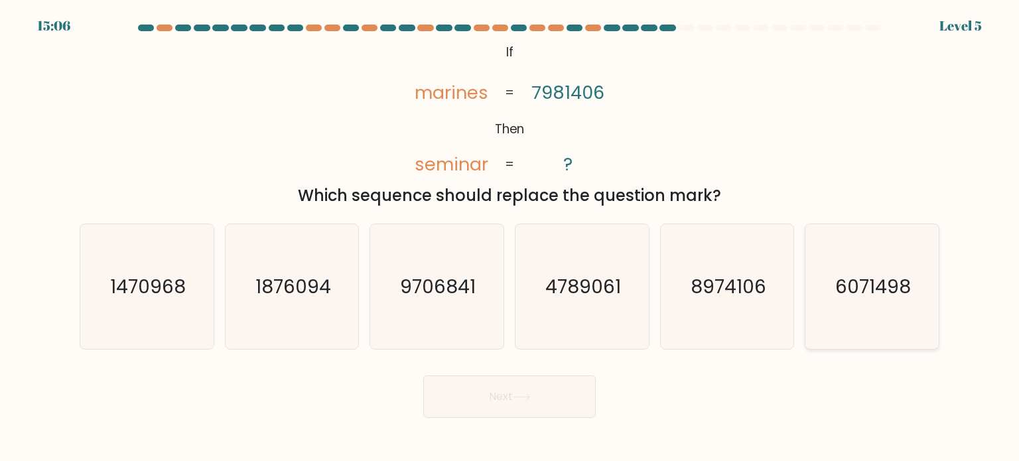
click at [805, 299] on div "6071498" at bounding box center [872, 287] width 135 height 126
click at [510, 237] on input "f. 6071498" at bounding box center [509, 234] width 1 height 7
radio input "true"
click at [538, 384] on button "Next" at bounding box center [509, 396] width 172 height 42
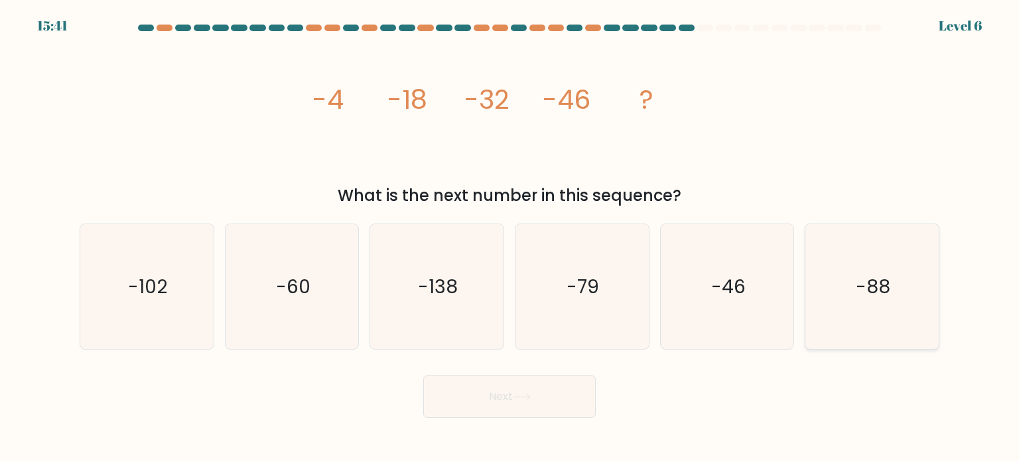
click at [911, 299] on icon "-88" at bounding box center [871, 286] width 125 height 125
click at [510, 237] on input "f. -88" at bounding box center [509, 234] width 1 height 7
radio input "true"
click at [525, 392] on button "Next" at bounding box center [509, 396] width 172 height 42
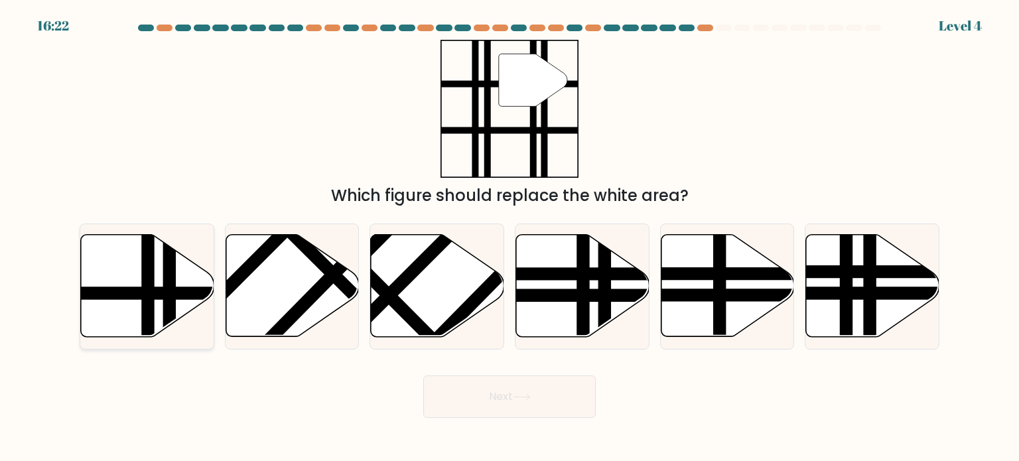
click at [148, 292] on line at bounding box center [148, 342] width 0 height 269
click at [509, 237] on input "a." at bounding box center [509, 234] width 1 height 7
radio input "true"
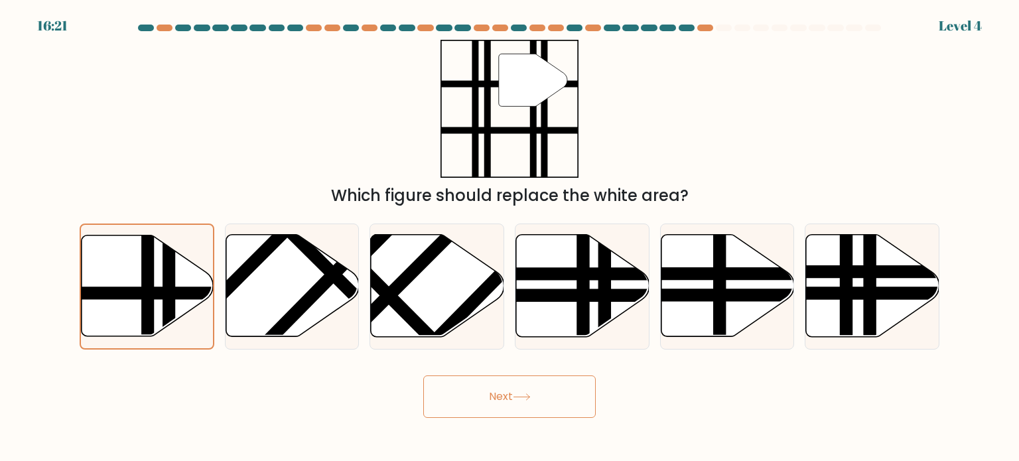
click at [486, 408] on button "Next" at bounding box center [509, 396] width 172 height 42
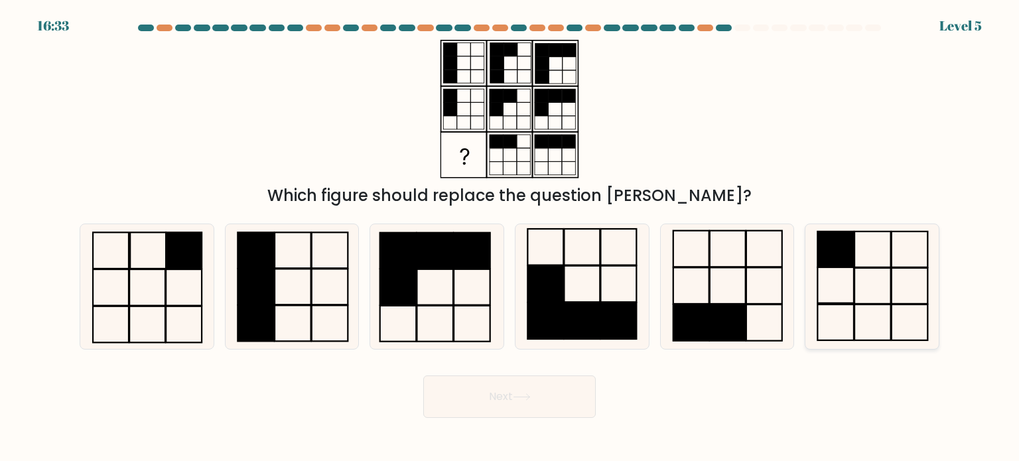
click at [839, 288] on icon at bounding box center [871, 286] width 125 height 125
click at [510, 237] on input "f." at bounding box center [509, 234] width 1 height 7
radio input "true"
click at [473, 395] on button "Next" at bounding box center [509, 396] width 172 height 42
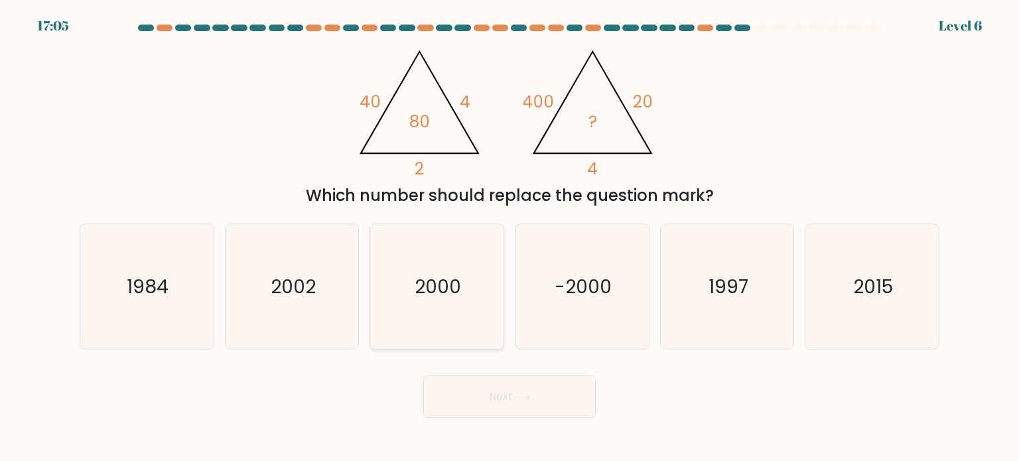
click at [480, 262] on icon "2000" at bounding box center [436, 286] width 125 height 125
click at [509, 237] on input "c. 2000" at bounding box center [509, 234] width 1 height 7
radio input "true"
click at [512, 407] on button "Next" at bounding box center [509, 396] width 172 height 42
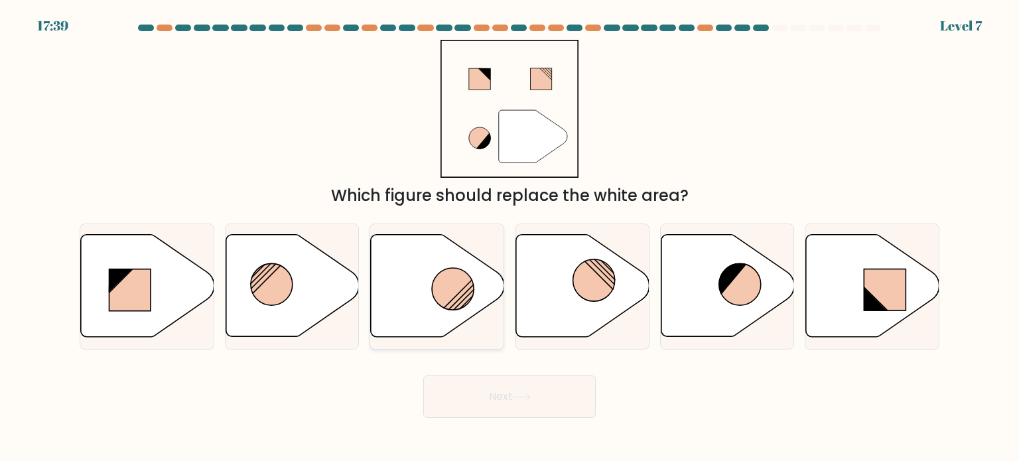
click at [482, 285] on icon at bounding box center [437, 286] width 133 height 102
click at [509, 237] on input "c." at bounding box center [509, 234] width 1 height 7
radio input "true"
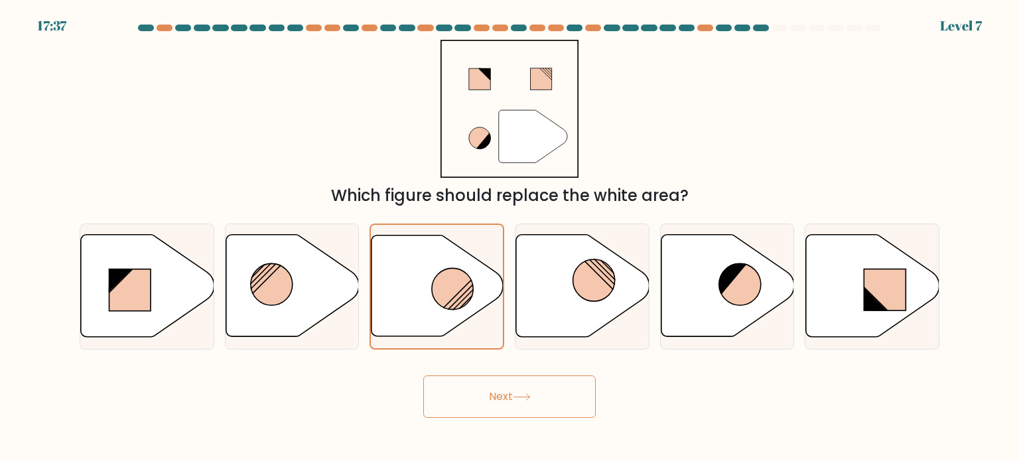
click at [541, 409] on button "Next" at bounding box center [509, 396] width 172 height 42
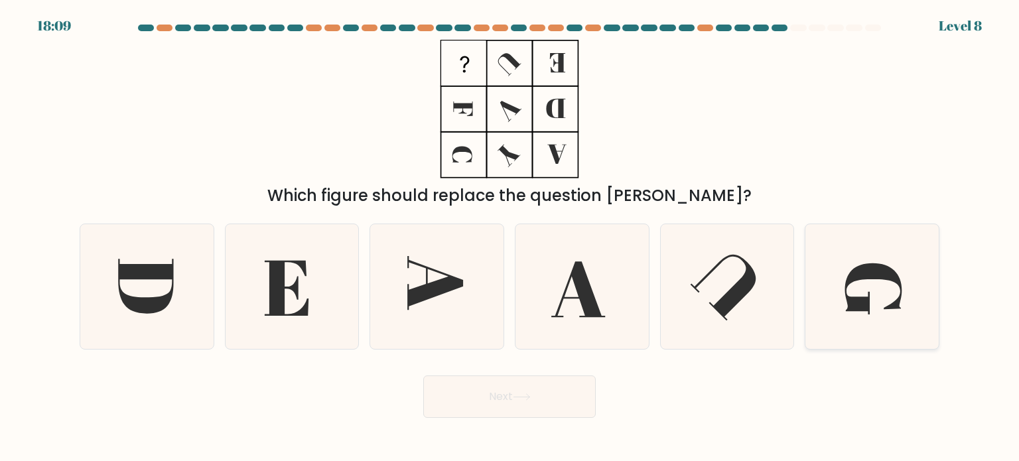
click at [888, 287] on icon at bounding box center [871, 286] width 125 height 125
click at [510, 237] on input "f." at bounding box center [509, 234] width 1 height 7
radio input "true"
click at [557, 381] on button "Next" at bounding box center [509, 396] width 172 height 42
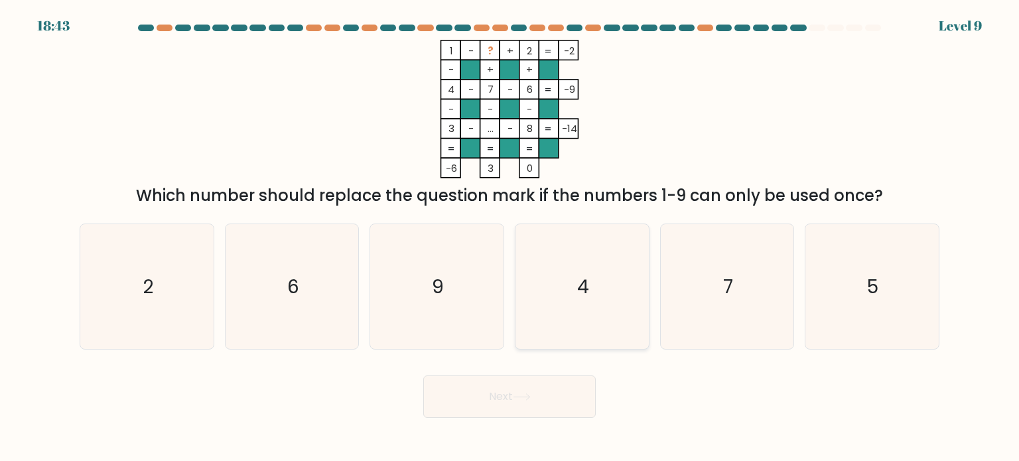
click at [568, 294] on icon "4" at bounding box center [581, 286] width 125 height 125
click at [510, 237] on input "d. 4" at bounding box center [509, 234] width 1 height 7
radio input "true"
click at [342, 338] on icon "6" at bounding box center [291, 286] width 125 height 125
click at [509, 237] on input "b. 6" at bounding box center [509, 234] width 1 height 7
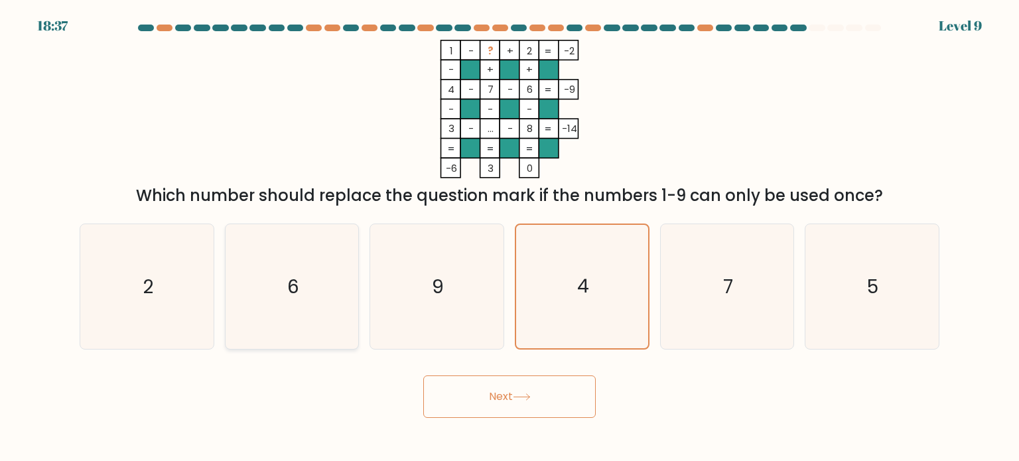
radio input "true"
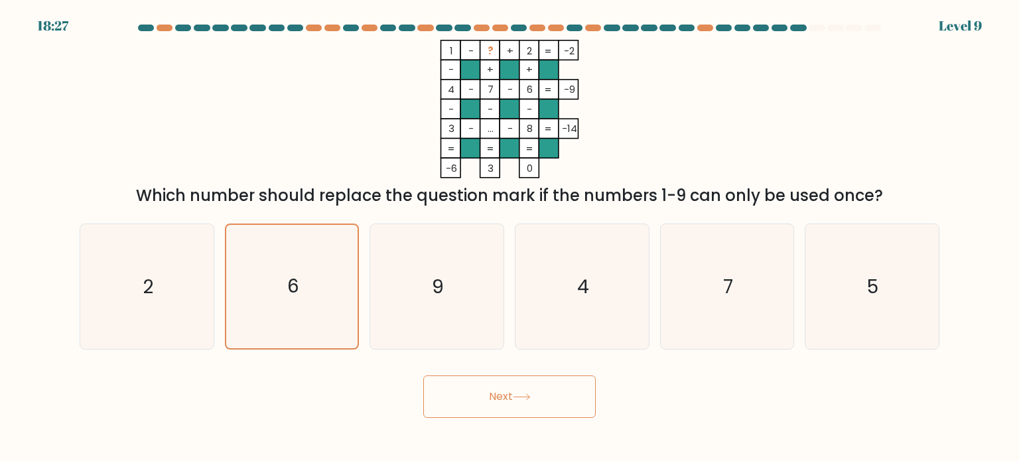
click at [520, 424] on body "18:27 Level 9" at bounding box center [509, 230] width 1019 height 461
click at [529, 388] on button "Next" at bounding box center [509, 396] width 172 height 42
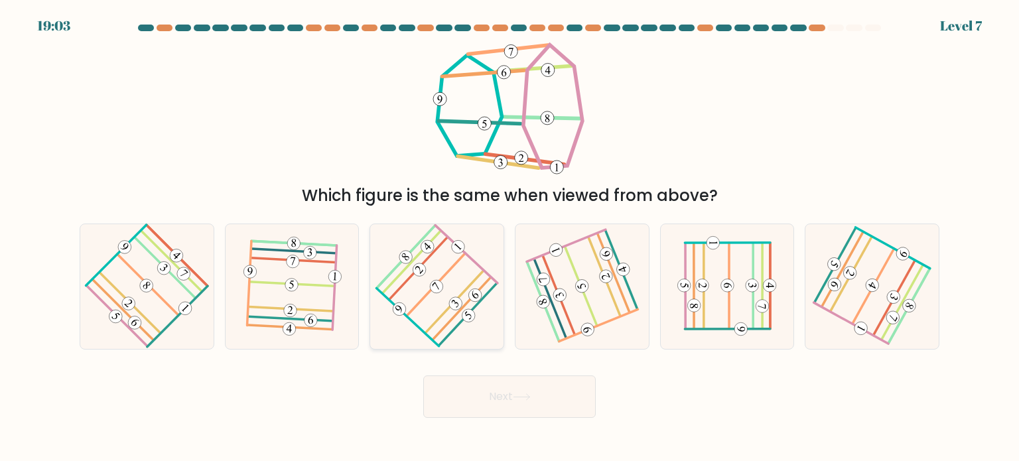
click at [438, 294] on icon at bounding box center [436, 286] width 99 height 100
click at [509, 237] on input "c." at bounding box center [509, 234] width 1 height 7
radio input "true"
click at [491, 399] on button "Next" at bounding box center [509, 396] width 172 height 42
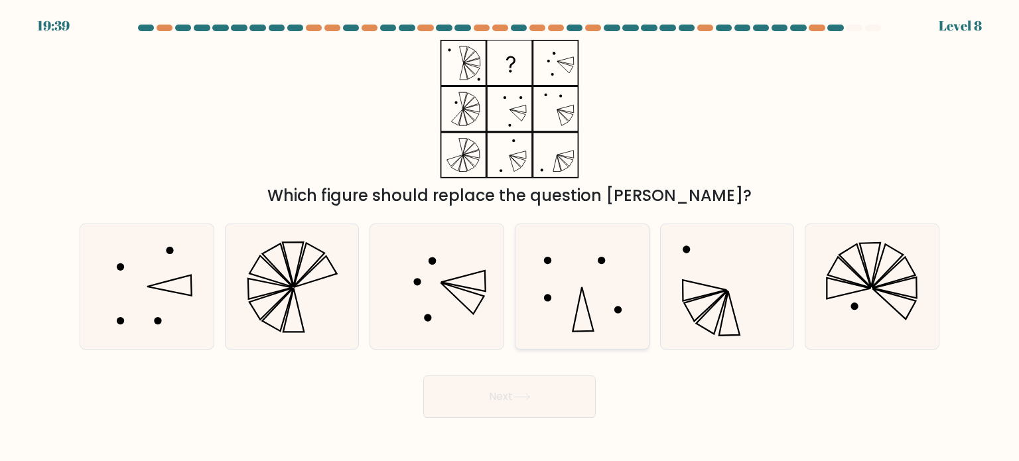
click at [609, 296] on icon at bounding box center [581, 286] width 125 height 125
click at [510, 237] on input "d." at bounding box center [509, 234] width 1 height 7
radio input "true"
click at [496, 408] on button "Next" at bounding box center [509, 396] width 172 height 42
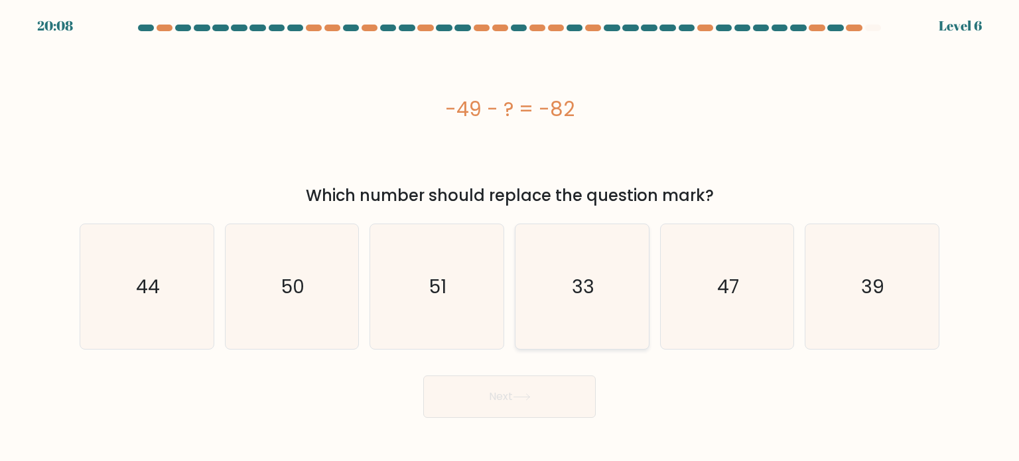
click at [629, 308] on icon "33" at bounding box center [581, 286] width 125 height 125
click at [510, 237] on input "d. 33" at bounding box center [509, 234] width 1 height 7
radio input "true"
click at [496, 400] on button "Next" at bounding box center [509, 396] width 172 height 42
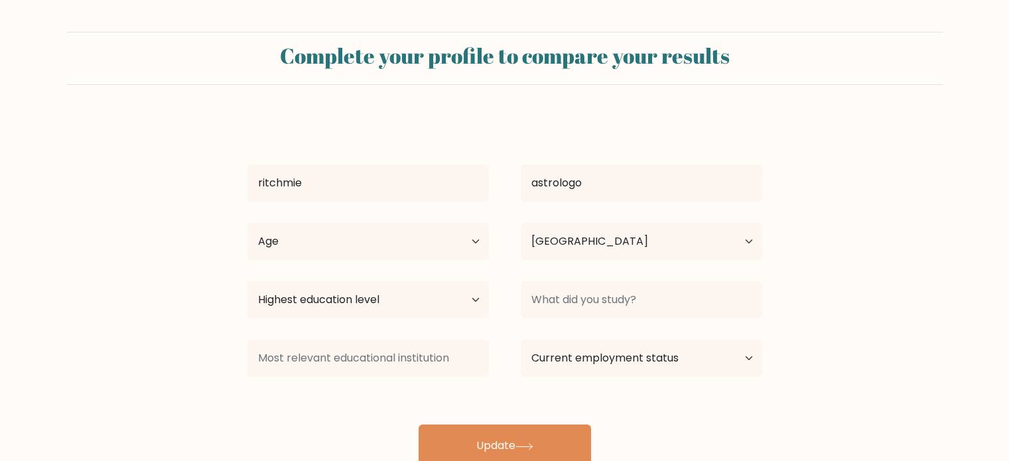
select select "PH"
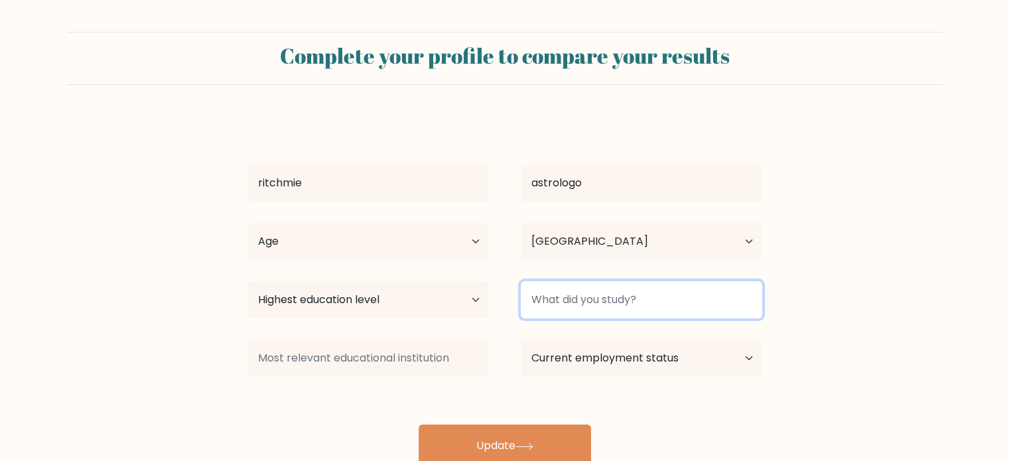
click at [589, 302] on input at bounding box center [641, 299] width 241 height 37
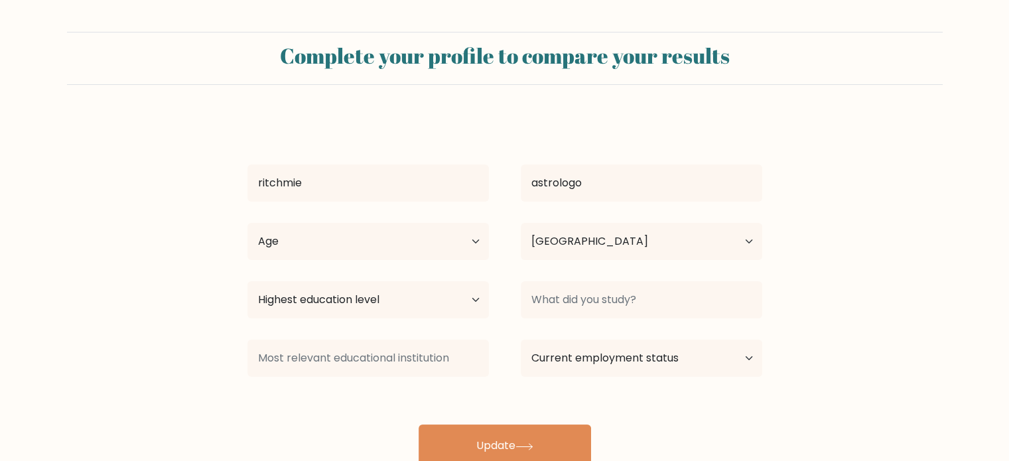
click at [514, 287] on div at bounding box center [641, 300] width 273 height 48
click at [499, 288] on div "Highest education level No schooling Primary Lower Secondary Upper Secondary Oc…" at bounding box center [367, 300] width 273 height 48
drag, startPoint x: 494, startPoint y: 288, endPoint x: 434, endPoint y: 294, distance: 60.7
click at [434, 294] on div "Highest education level No schooling Primary Lower Secondary Upper Secondary Oc…" at bounding box center [367, 300] width 273 height 48
click at [434, 294] on select "Highest education level No schooling Primary Lower Secondary Upper Secondary Oc…" at bounding box center [367, 299] width 241 height 37
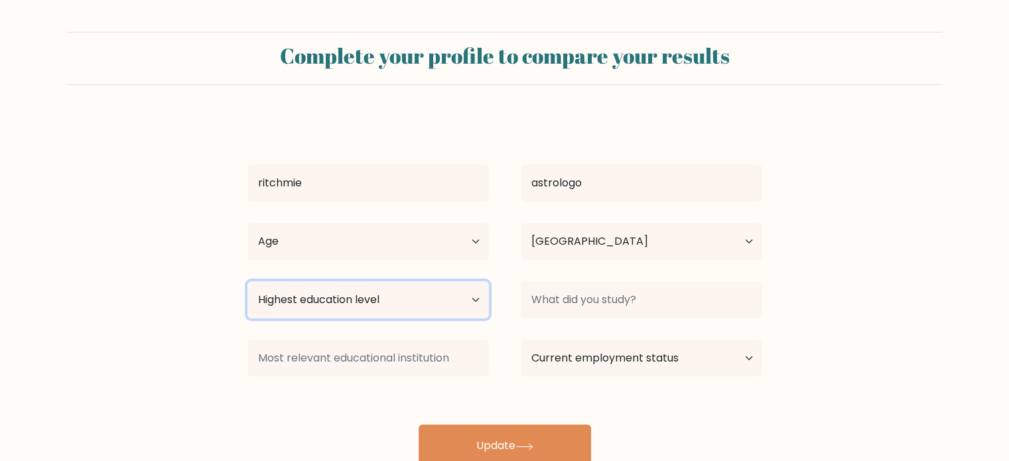
select select "bachelors_degree"
click at [247, 281] on select "Highest education level No schooling Primary Lower Secondary Upper Secondary Oc…" at bounding box center [367, 299] width 241 height 37
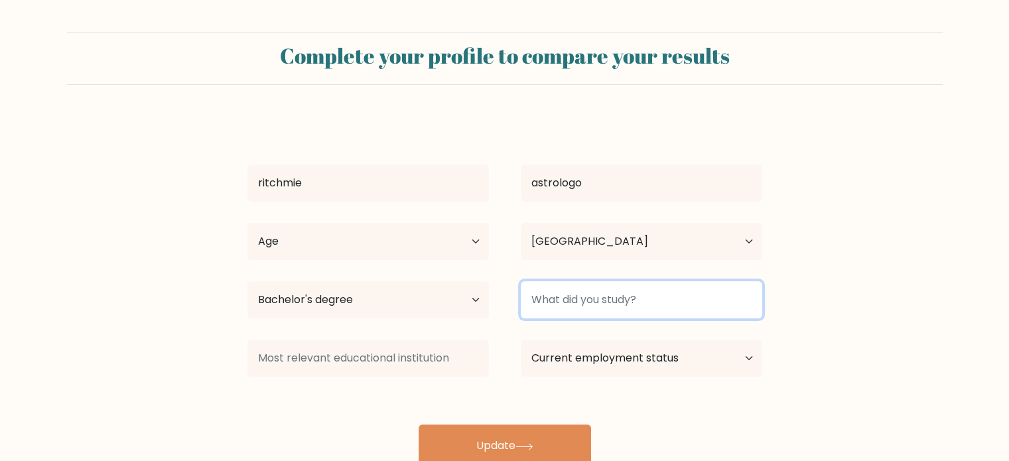
click at [572, 299] on input at bounding box center [641, 299] width 241 height 37
type input "commerce"
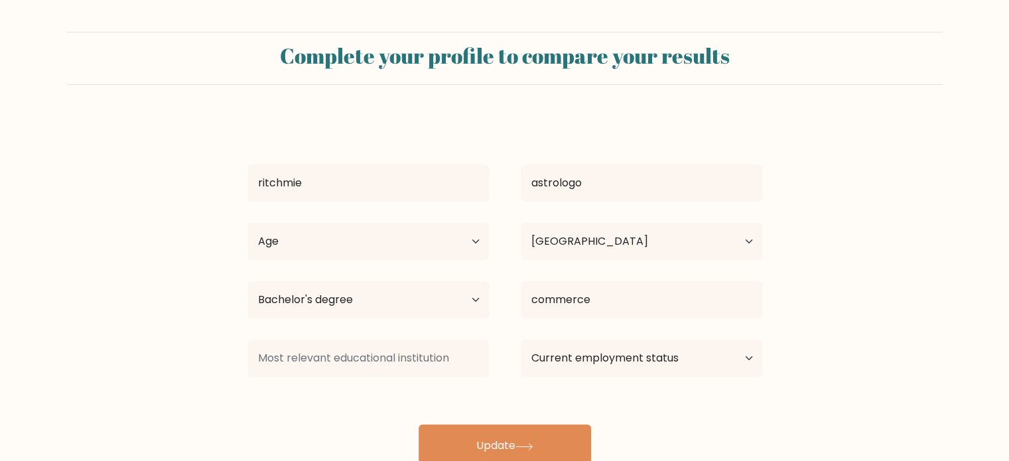
click at [875, 144] on form "Complete your profile to compare your results ritchmie astrologo Age Under 18 y…" at bounding box center [504, 249] width 1009 height 435
click at [630, 363] on select "Current employment status Employed Student Retired Other / prefer not to answer" at bounding box center [641, 358] width 241 height 37
select select "other"
click at [521, 340] on select "Current employment status Employed Student Retired Other / prefer not to answer" at bounding box center [641, 358] width 241 height 37
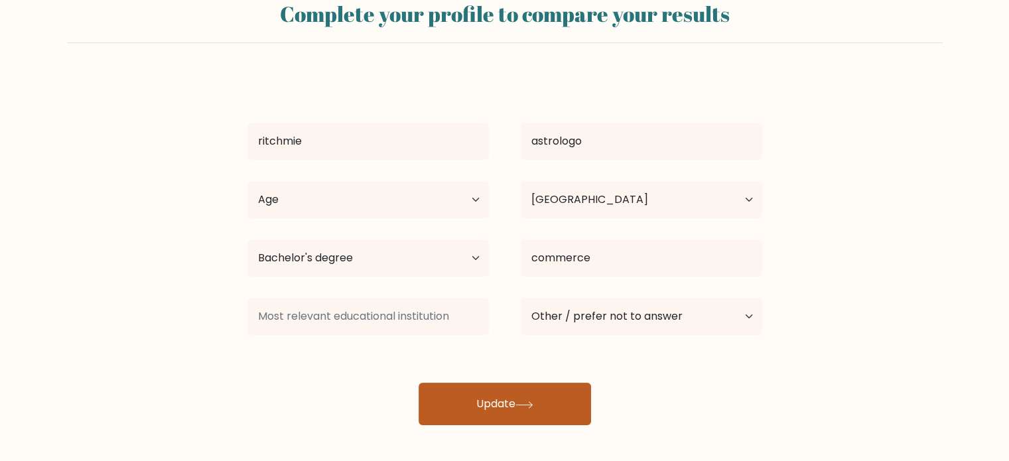
click at [510, 401] on button "Update" at bounding box center [505, 404] width 172 height 42
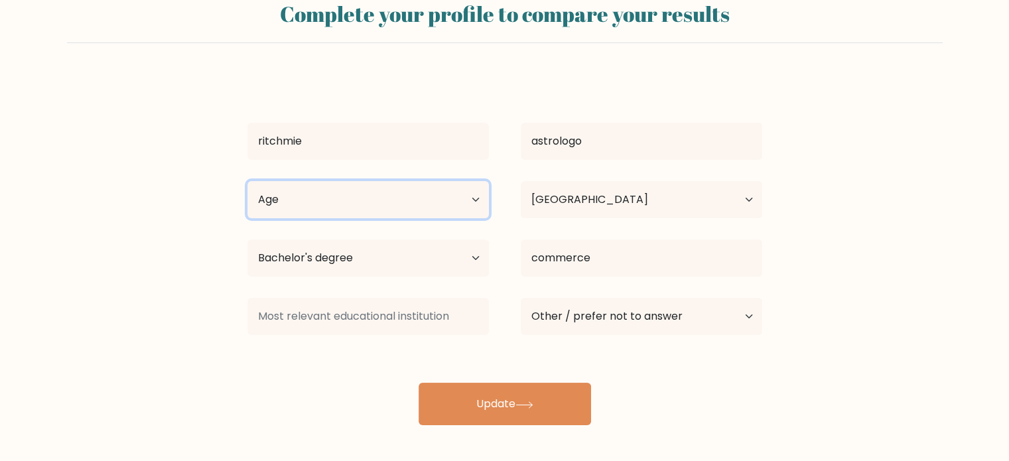
click at [427, 216] on select "Age Under 18 years old 18-24 years old 25-34 years old 35-44 years old 45-54 ye…" at bounding box center [367, 199] width 241 height 37
select select "45_54"
click at [247, 181] on select "Age Under 18 years old 18-24 years old 25-34 years old 35-44 years old 45-54 ye…" at bounding box center [367, 199] width 241 height 37
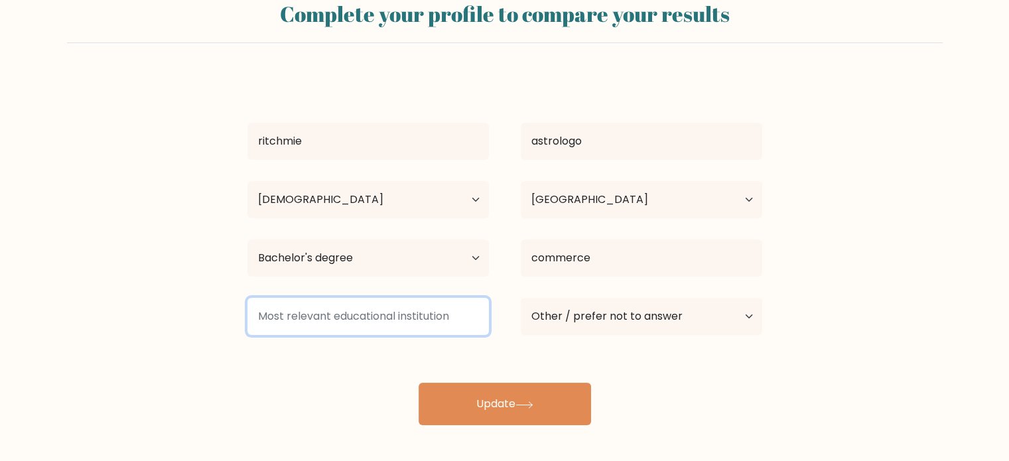
click at [387, 312] on input at bounding box center [367, 316] width 241 height 37
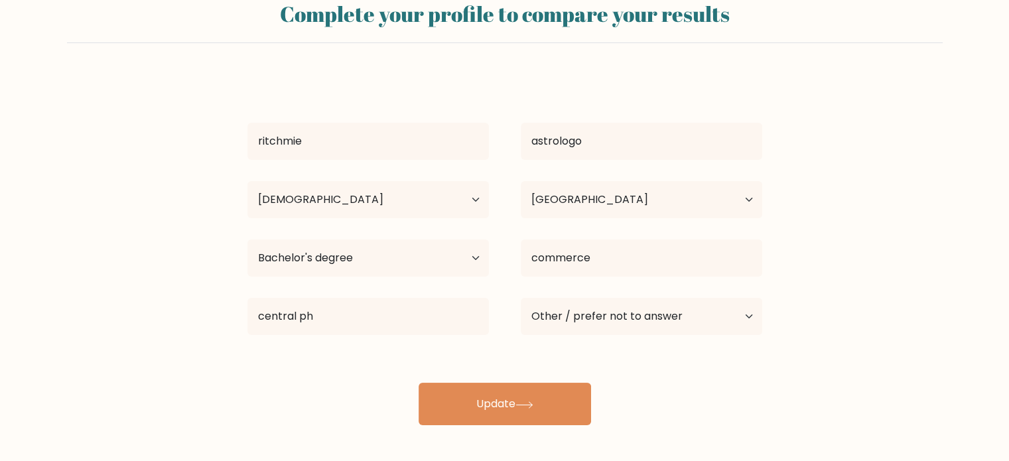
click at [358, 362] on div "ritchmie astrologo Age Under 18 years old 18-24 years old 25-34 years old 35-44…" at bounding box center [504, 250] width 531 height 350
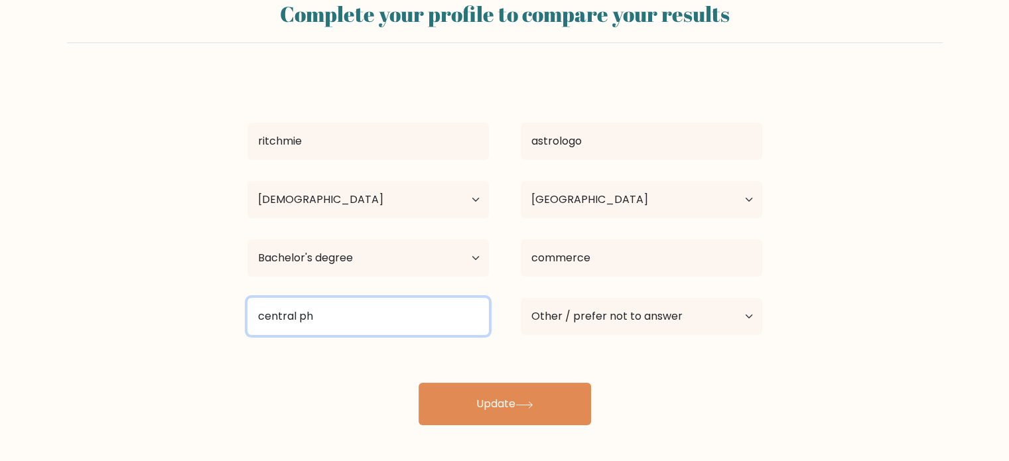
click at [330, 316] on input "central ph" at bounding box center [367, 316] width 241 height 37
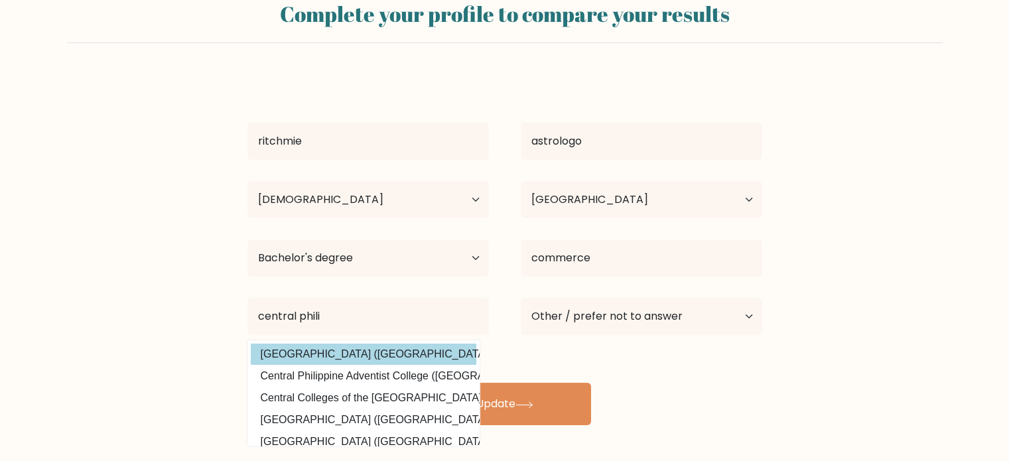
click at [358, 360] on div "ritchmie astrologo Age Under 18 years old 18-24 years old 25-34 years old 35-44…" at bounding box center [504, 250] width 531 height 350
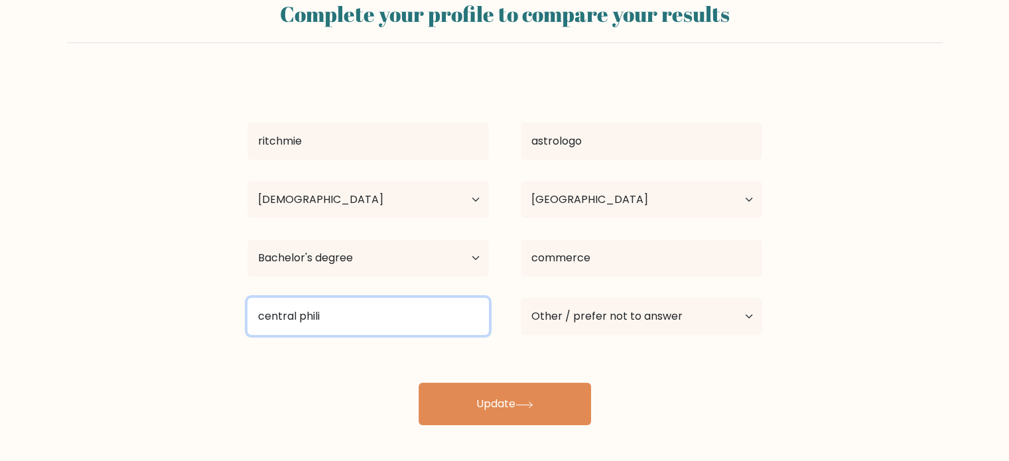
click at [344, 328] on input "central phili" at bounding box center [367, 316] width 241 height 37
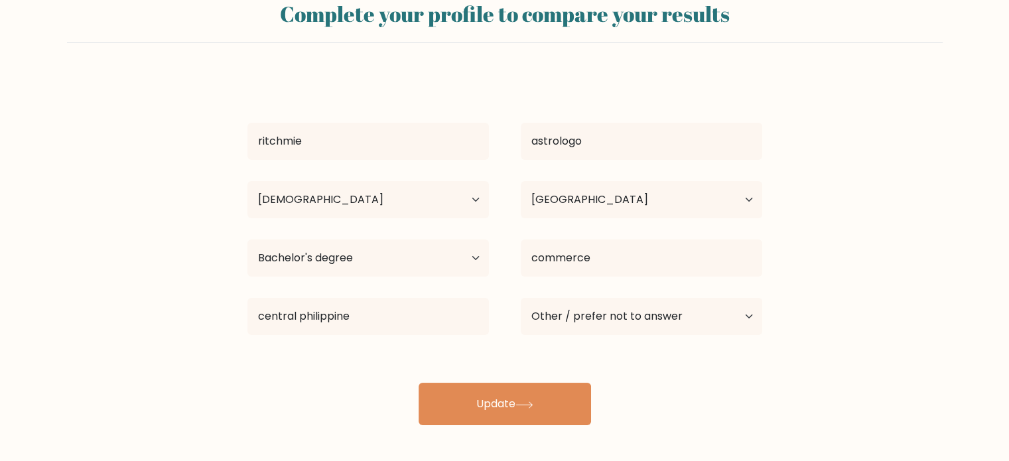
click at [377, 352] on div "ritchmie astrologo Age Under 18 years old 18-24 years old 25-34 years old 35-44…" at bounding box center [504, 250] width 531 height 350
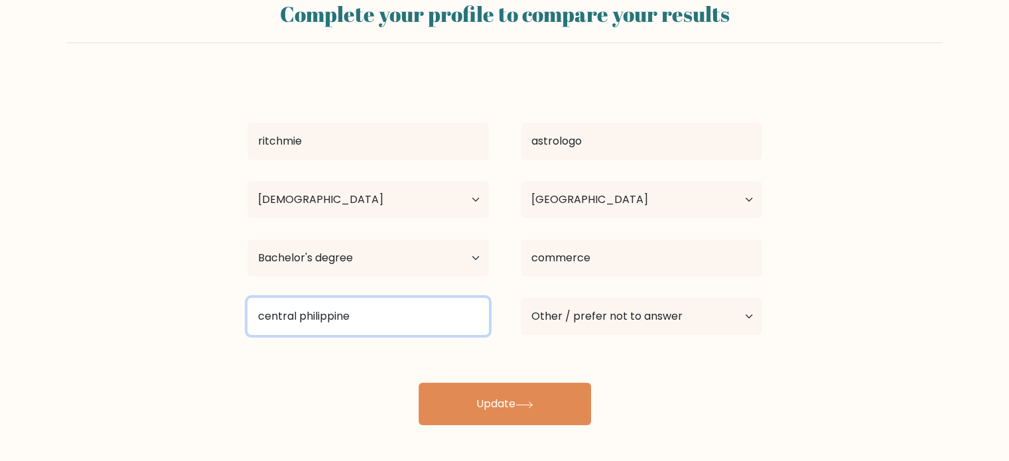
click at [371, 322] on input "central philippine" at bounding box center [367, 316] width 241 height 37
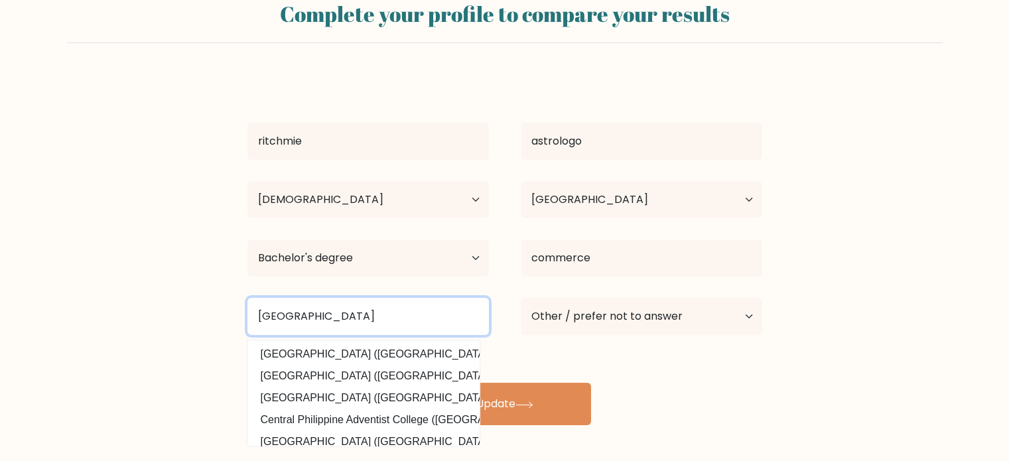
click at [316, 318] on input "central philippine university" at bounding box center [367, 316] width 241 height 37
click at [371, 318] on input "central Philippine university" at bounding box center [367, 316] width 241 height 37
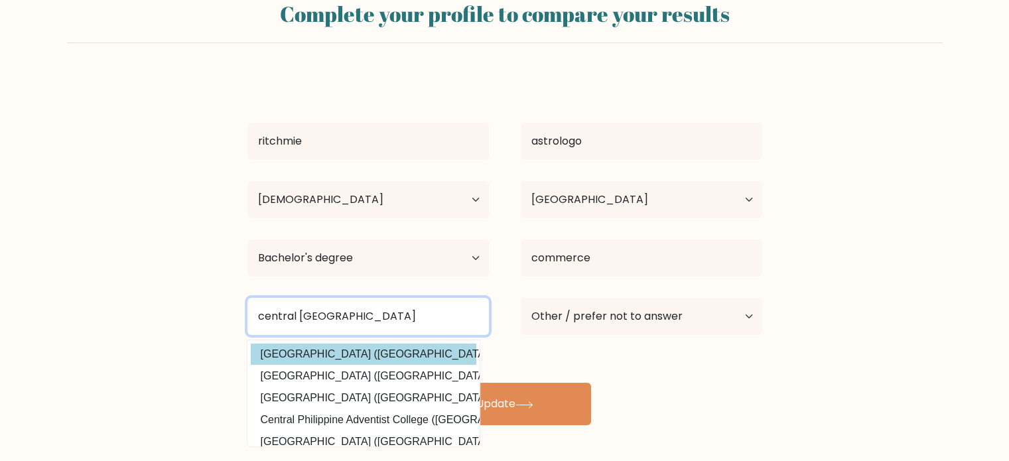
type input "central Philippine university"
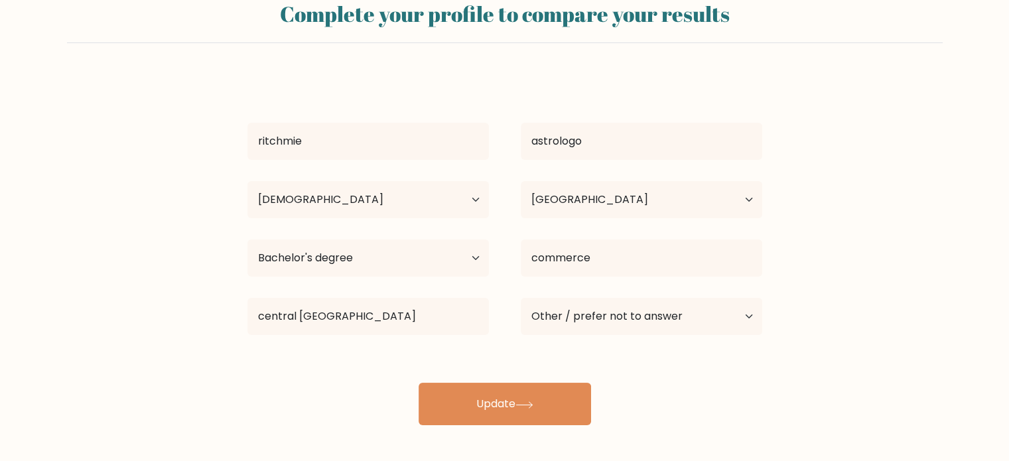
click at [403, 355] on div "ritchmie astrologo Age Under 18 years old 18-24 years old 25-34 years old 35-44…" at bounding box center [504, 250] width 531 height 350
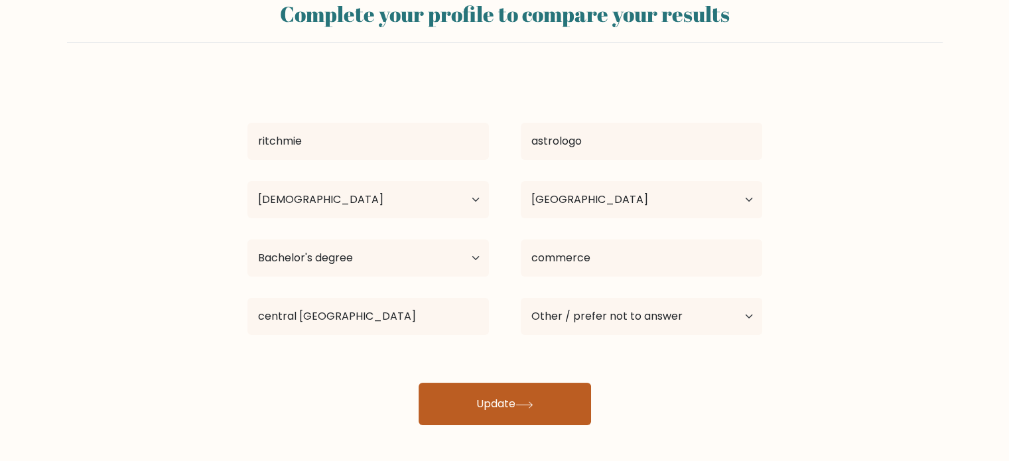
click at [486, 410] on button "Update" at bounding box center [505, 404] width 172 height 42
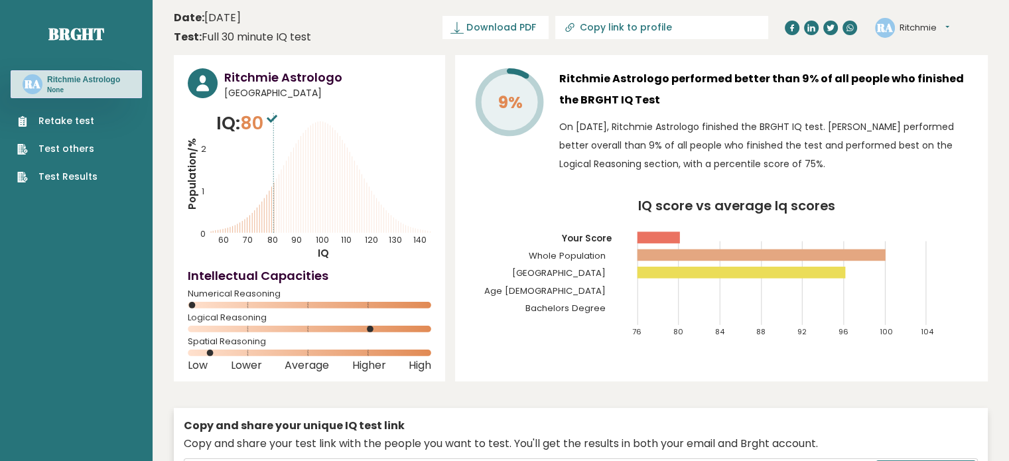
click at [942, 29] on button "Ritchmie" at bounding box center [924, 27] width 50 height 13
click at [926, 63] on link "Profile" at bounding box center [934, 67] width 68 height 19
